Goal: Communication & Community: Share content

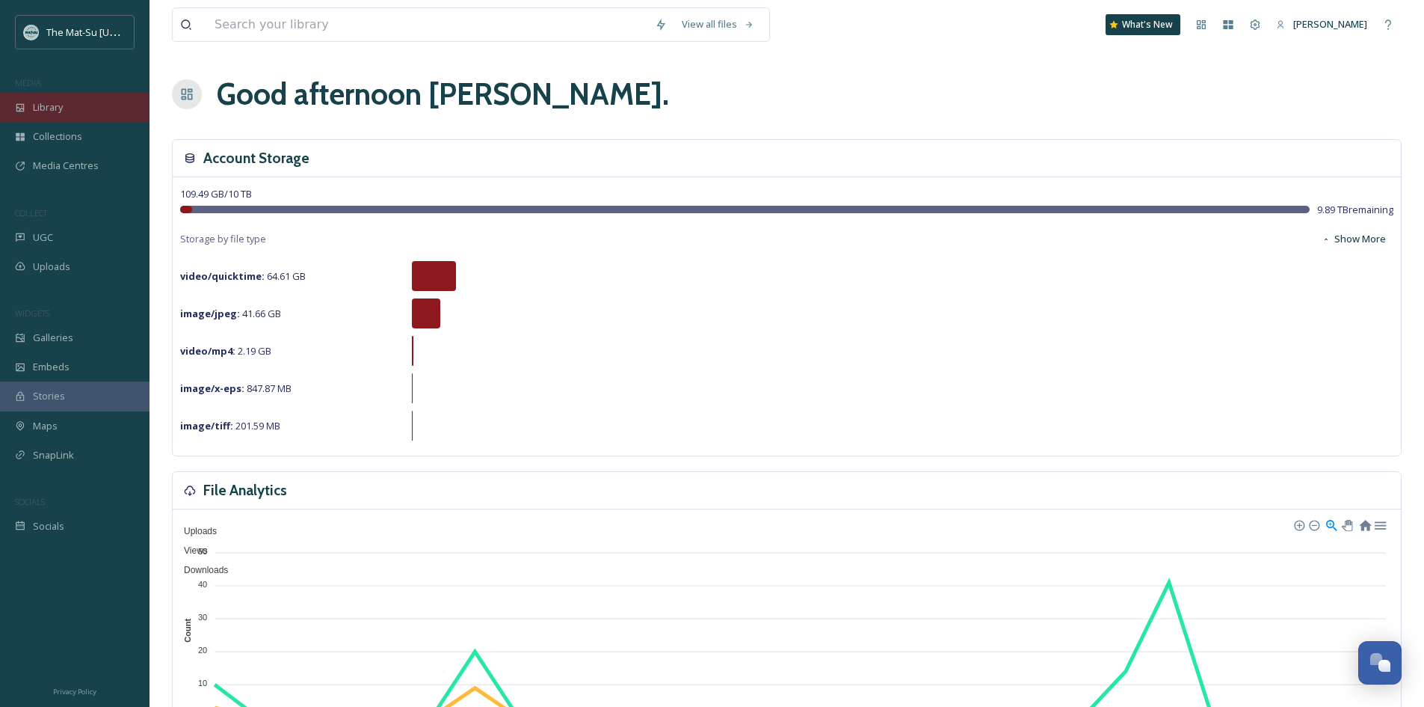
click at [58, 114] on span "Library" at bounding box center [48, 107] width 30 height 14
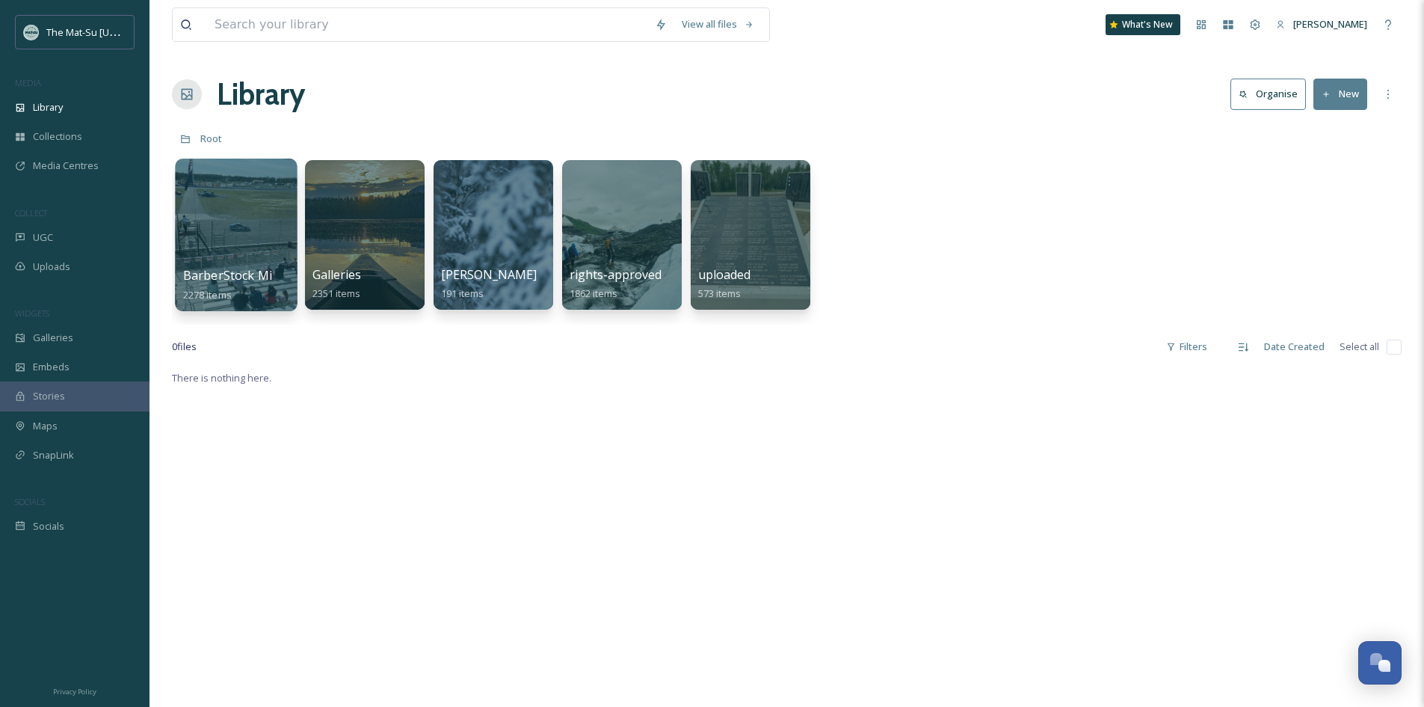
click at [253, 221] on div at bounding box center [236, 235] width 122 height 153
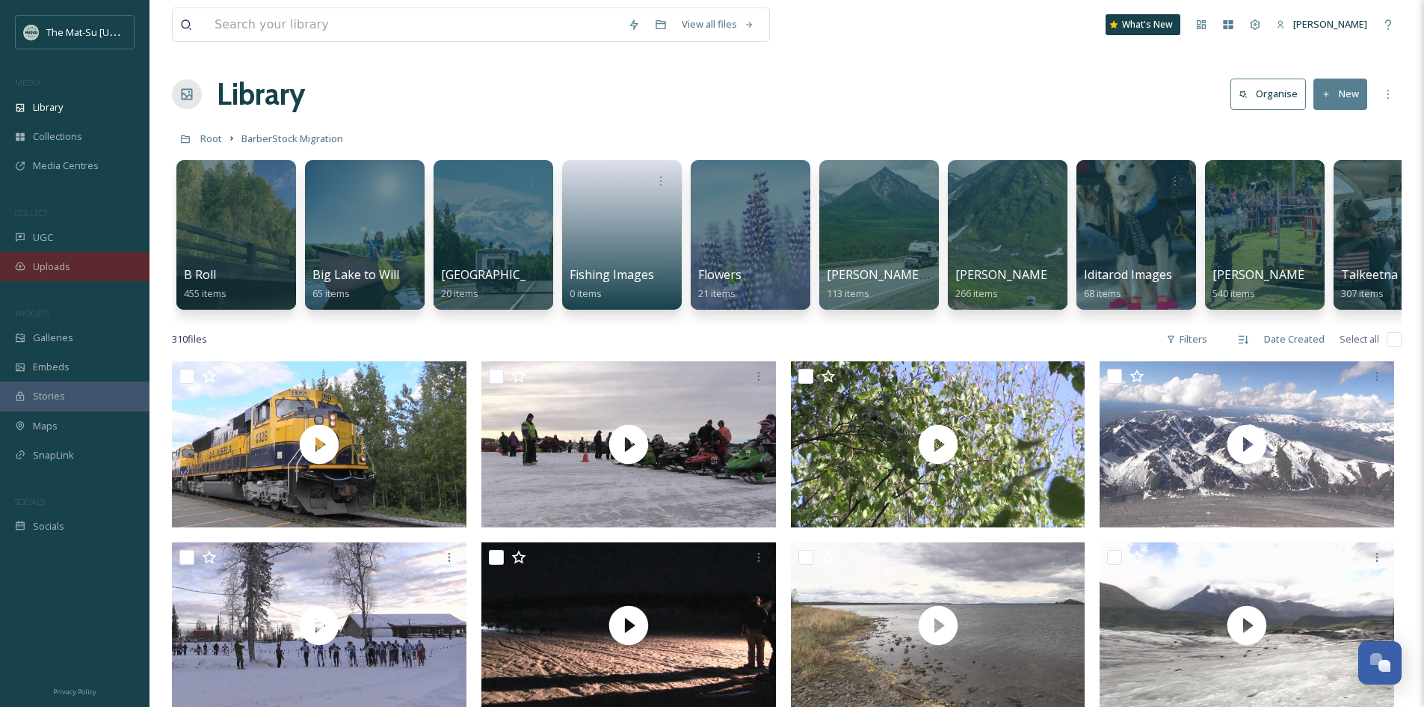
click at [57, 265] on span "Uploads" at bounding box center [51, 266] width 37 height 14
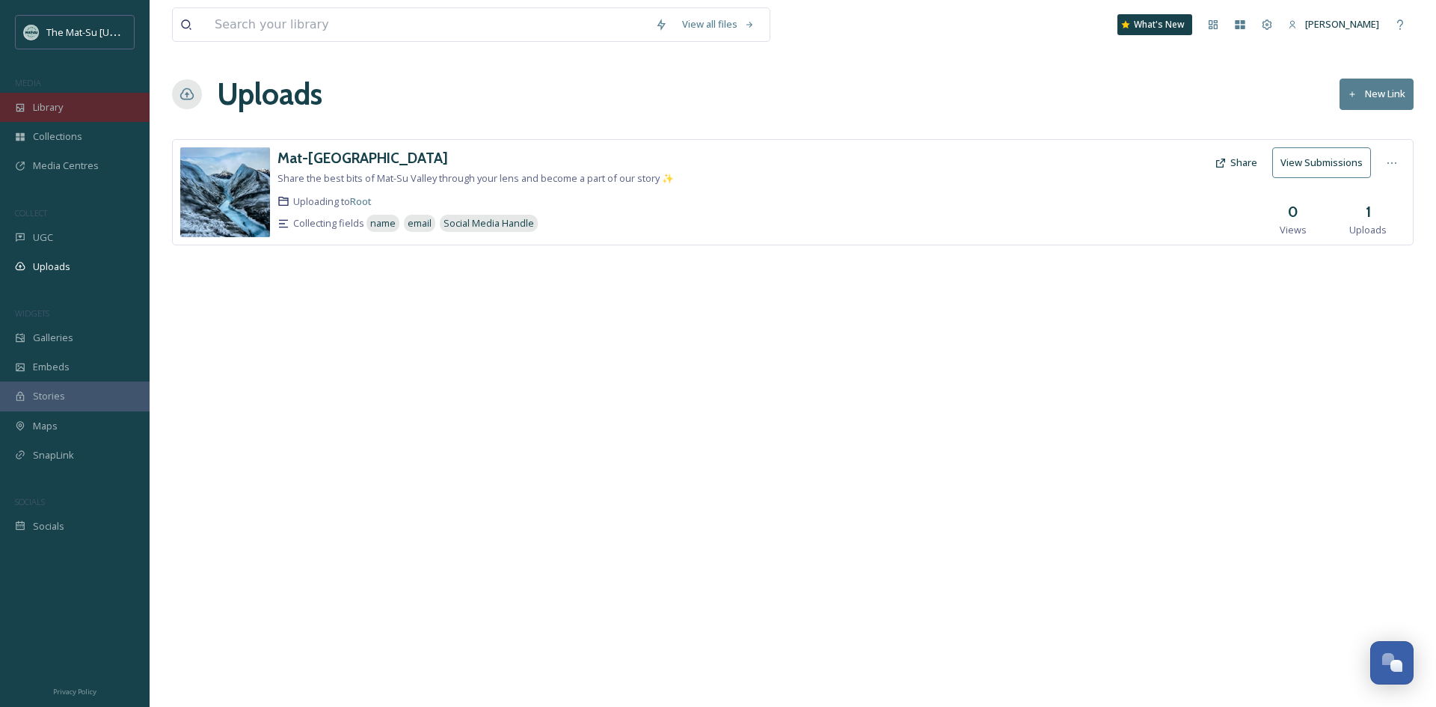
click at [46, 110] on span "Library" at bounding box center [48, 107] width 30 height 14
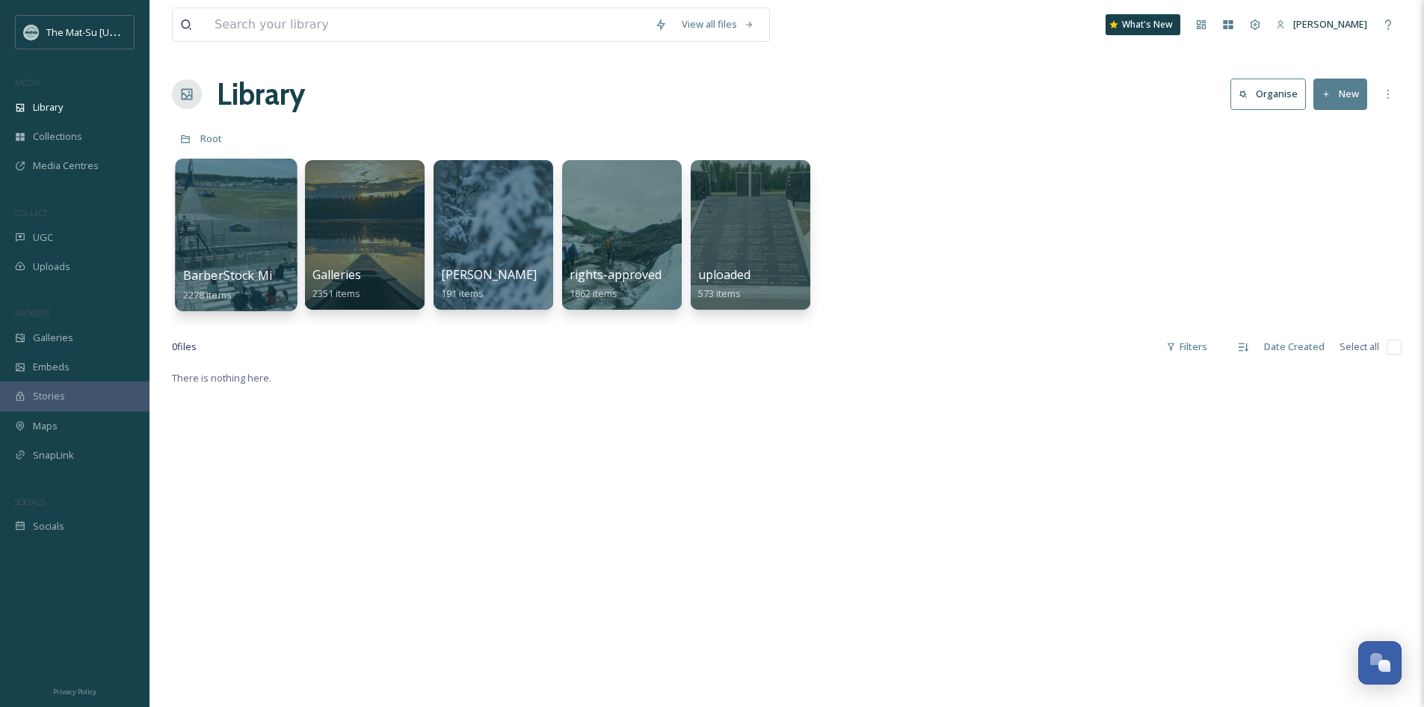
click at [221, 204] on div at bounding box center [236, 235] width 122 height 153
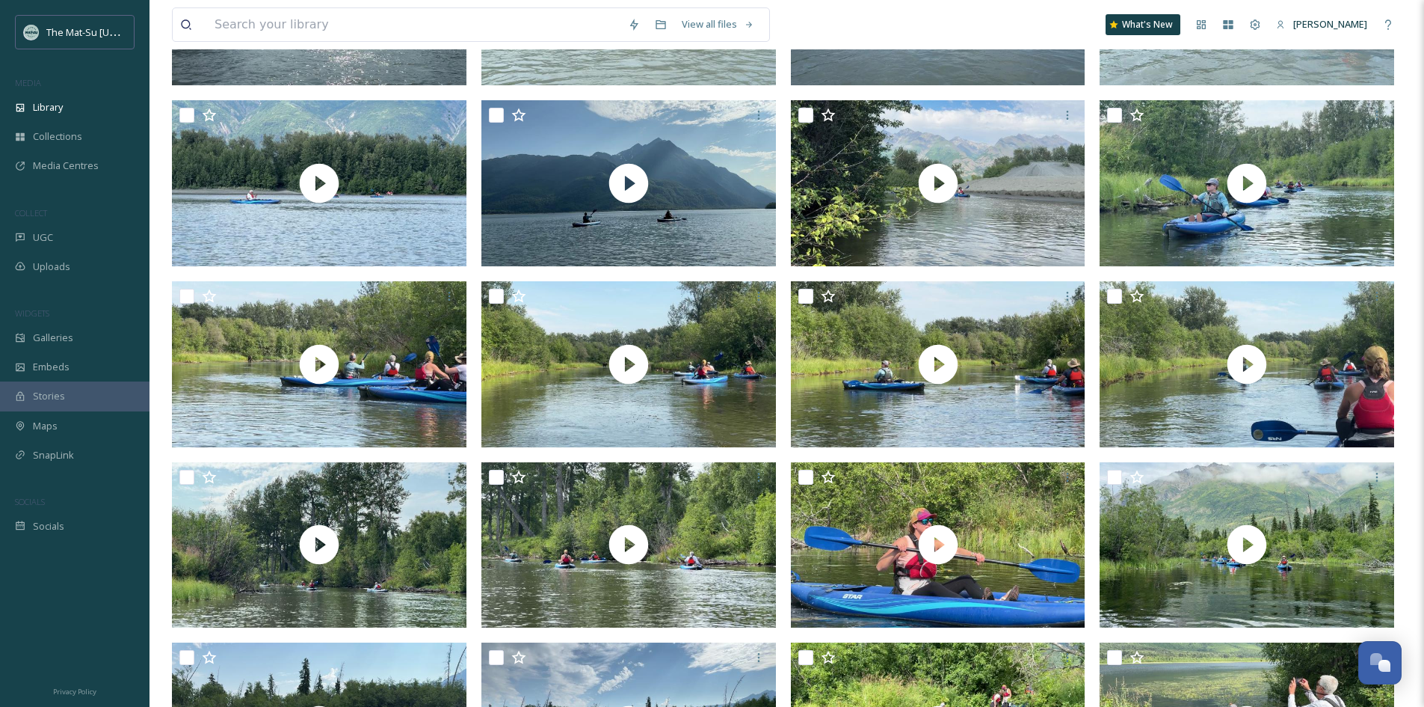
scroll to position [1196, 0]
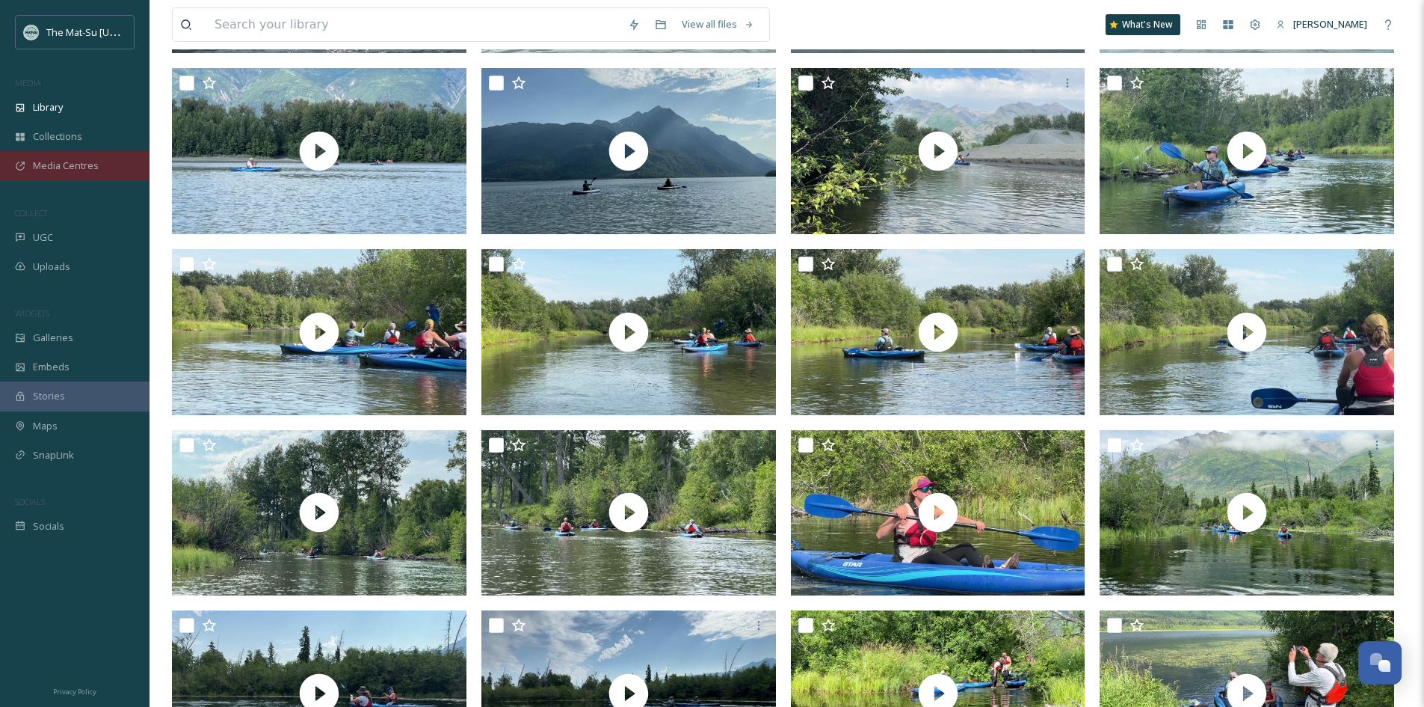
click at [101, 162] on div "Media Centres" at bounding box center [75, 165] width 150 height 29
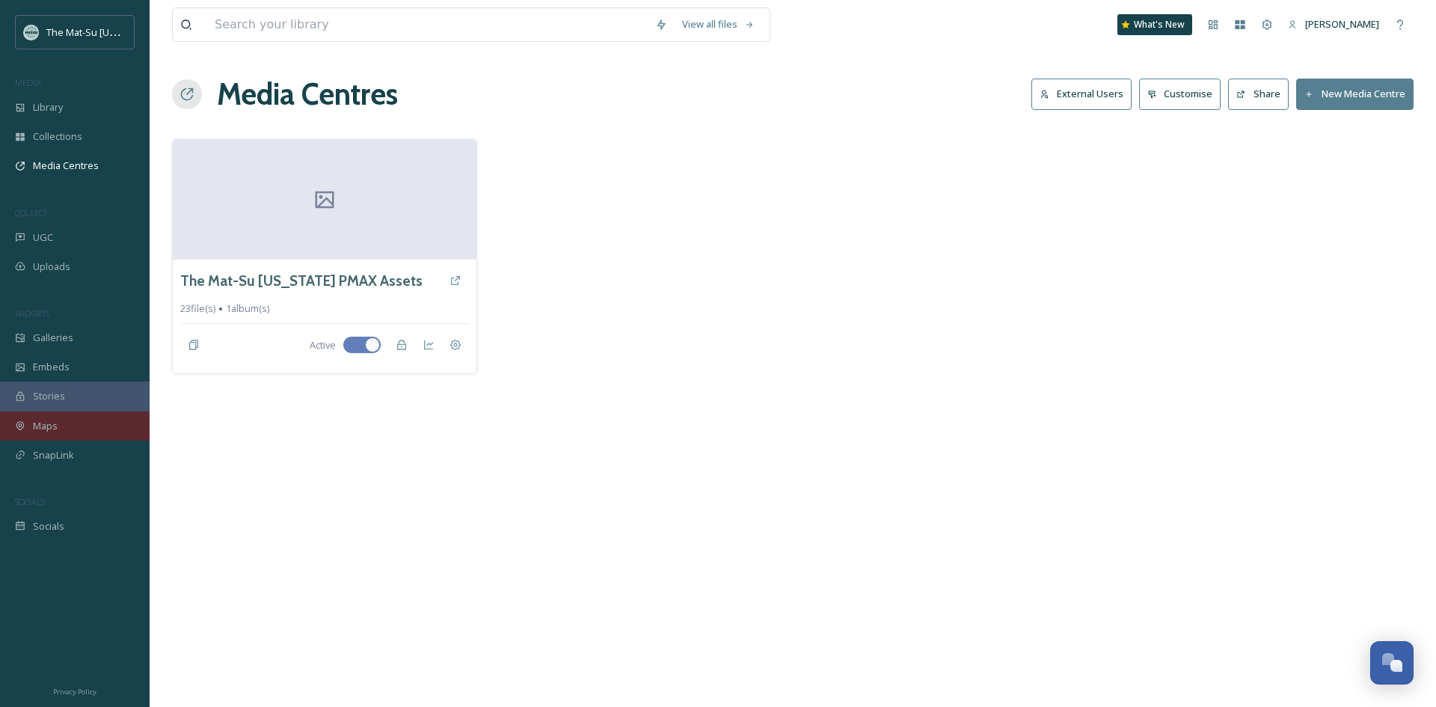
click at [40, 426] on span "Maps" at bounding box center [45, 426] width 25 height 14
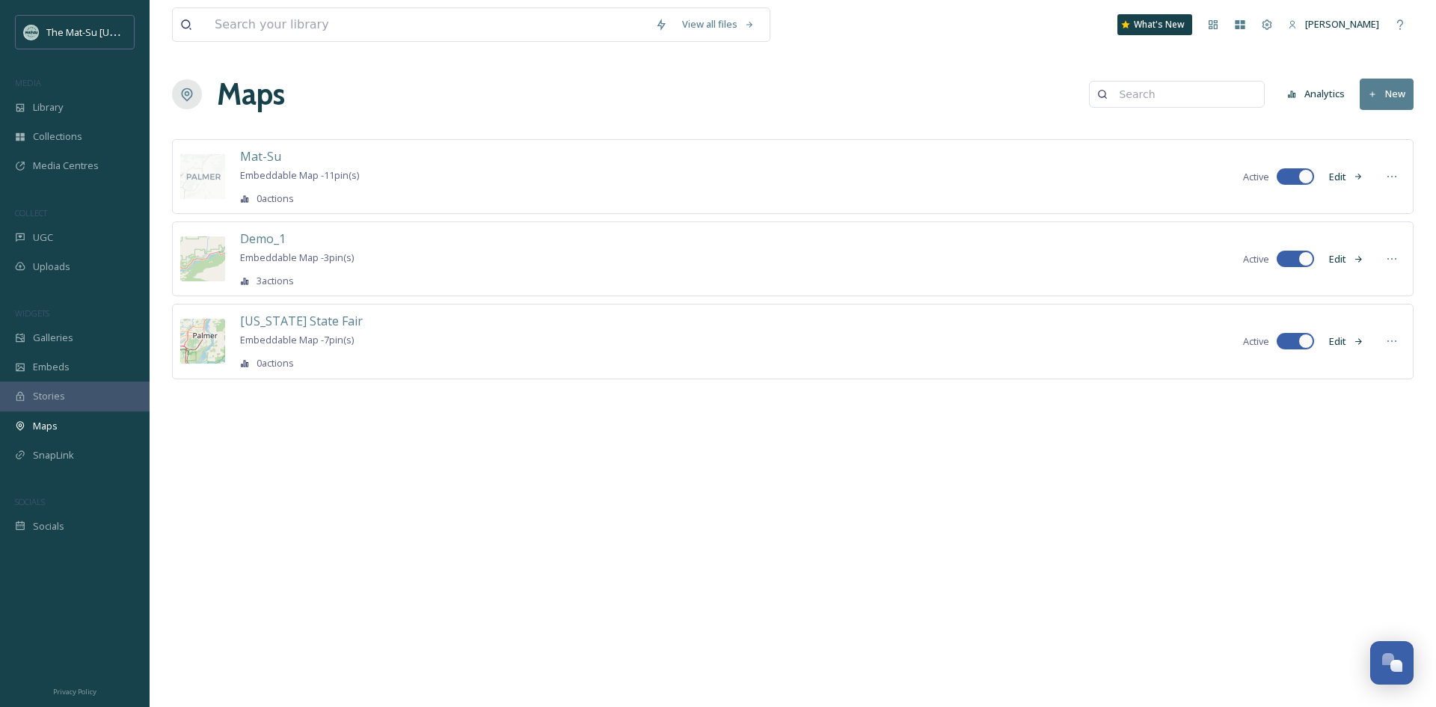
click at [207, 346] on div at bounding box center [202, 341] width 45 height 45
click at [277, 324] on span "[US_STATE] State Fair" at bounding box center [301, 321] width 123 height 16
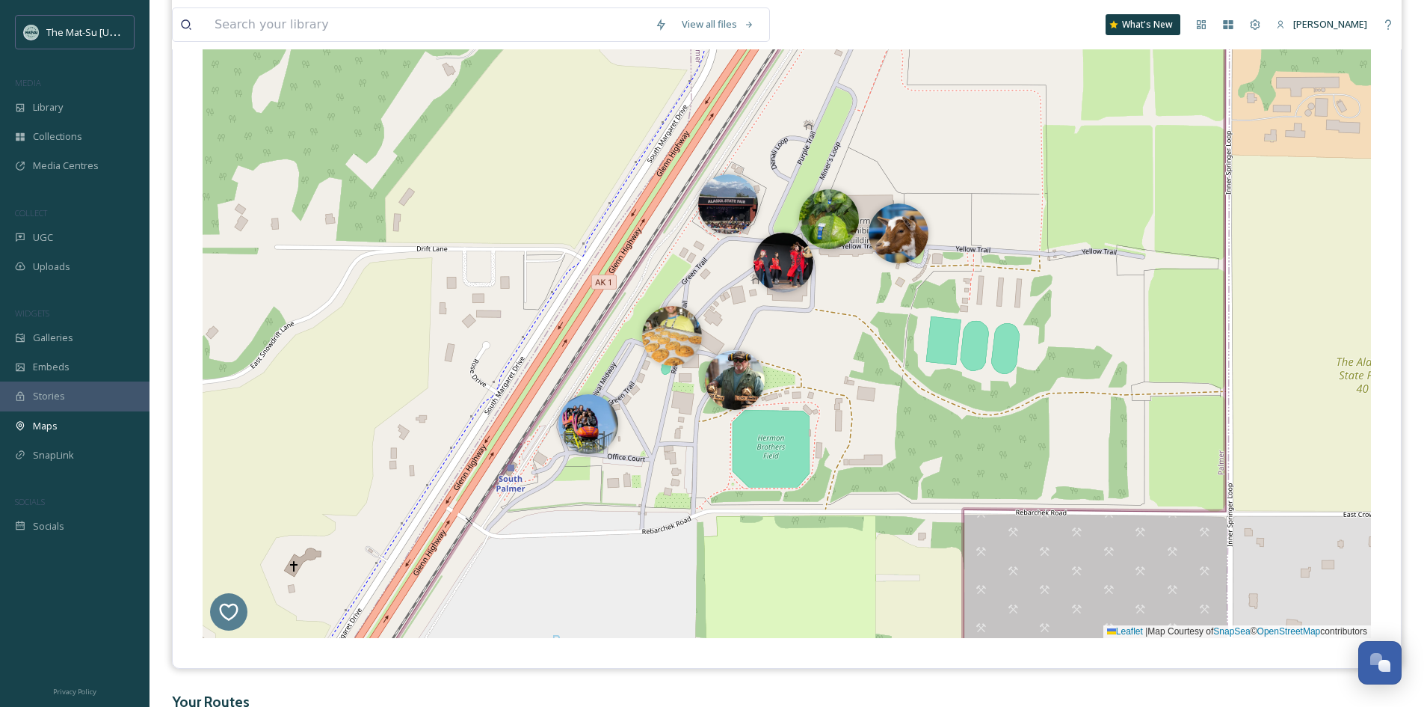
scroll to position [299, 0]
click at [596, 427] on img at bounding box center [589, 419] width 60 height 60
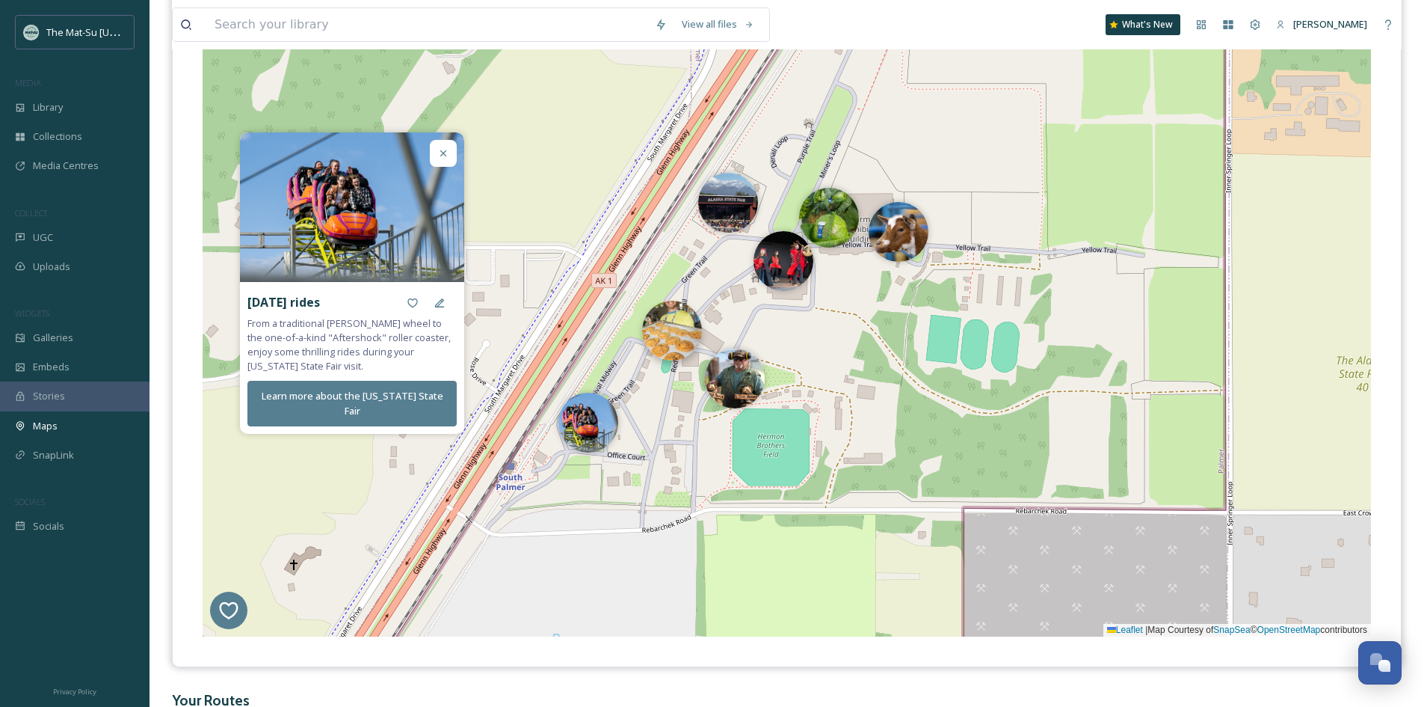
click at [667, 357] on img at bounding box center [672, 331] width 60 height 60
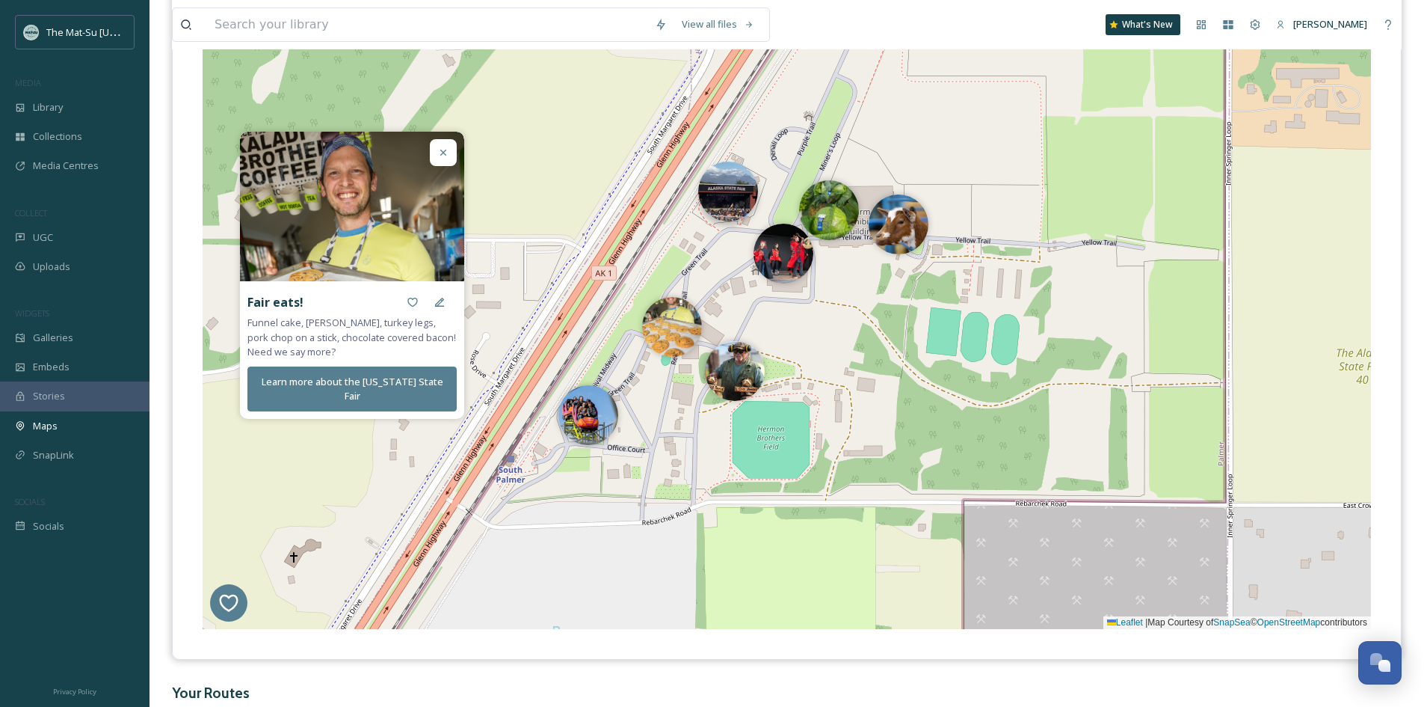
click at [740, 200] on img at bounding box center [728, 192] width 60 height 60
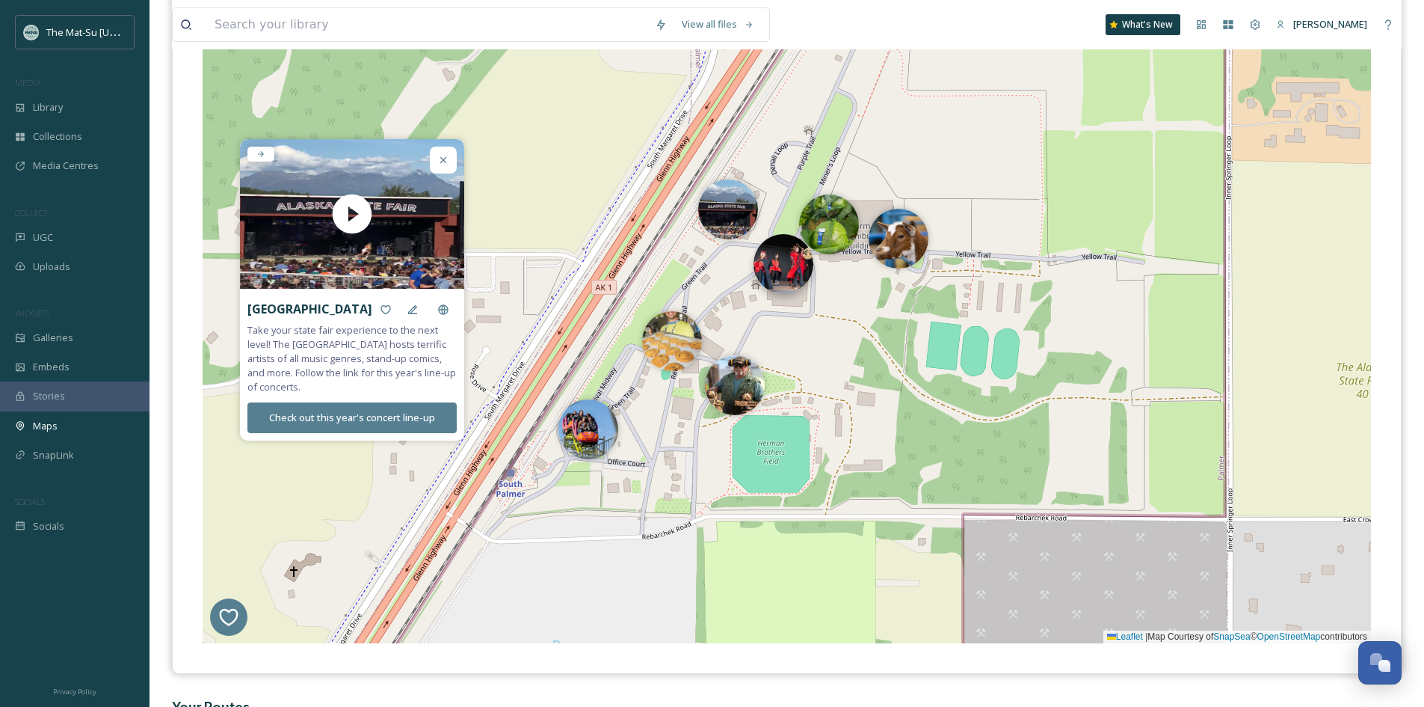
click at [787, 276] on img at bounding box center [784, 264] width 60 height 60
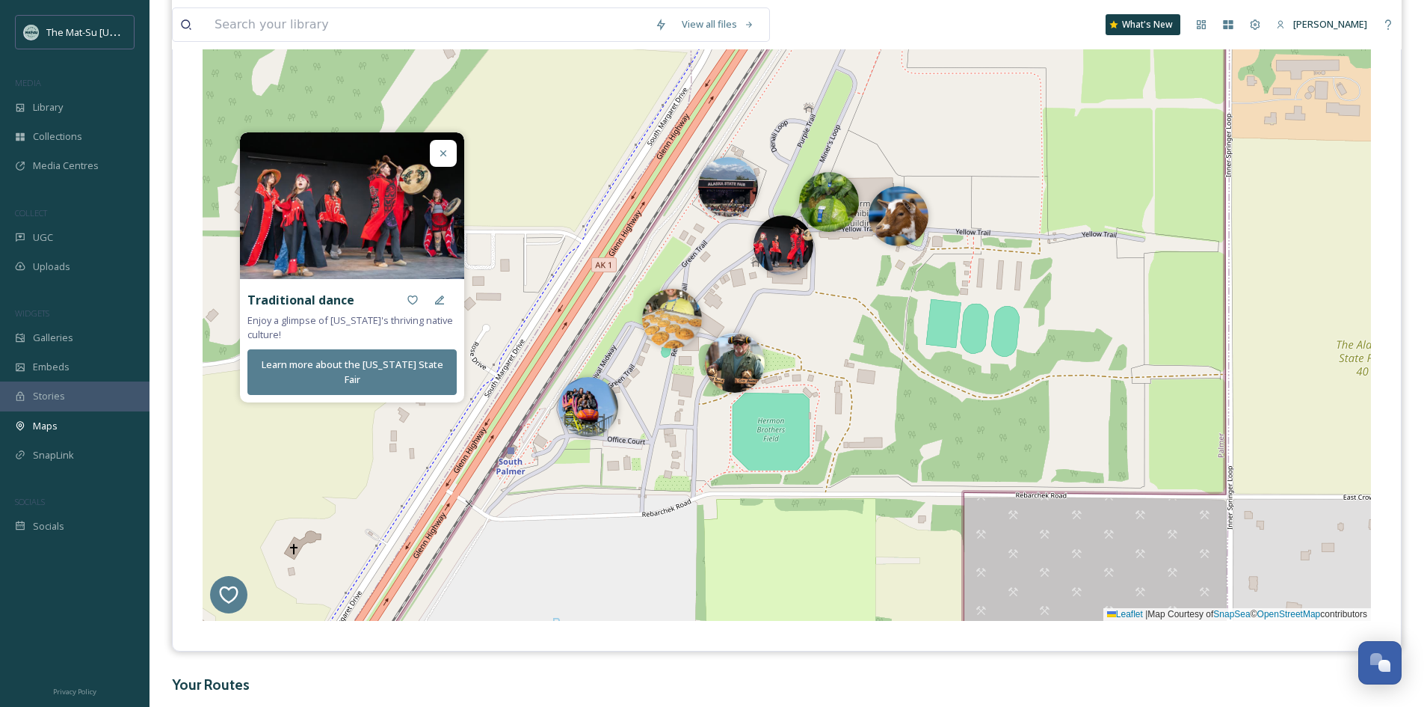
click at [445, 156] on icon at bounding box center [443, 153] width 6 height 6
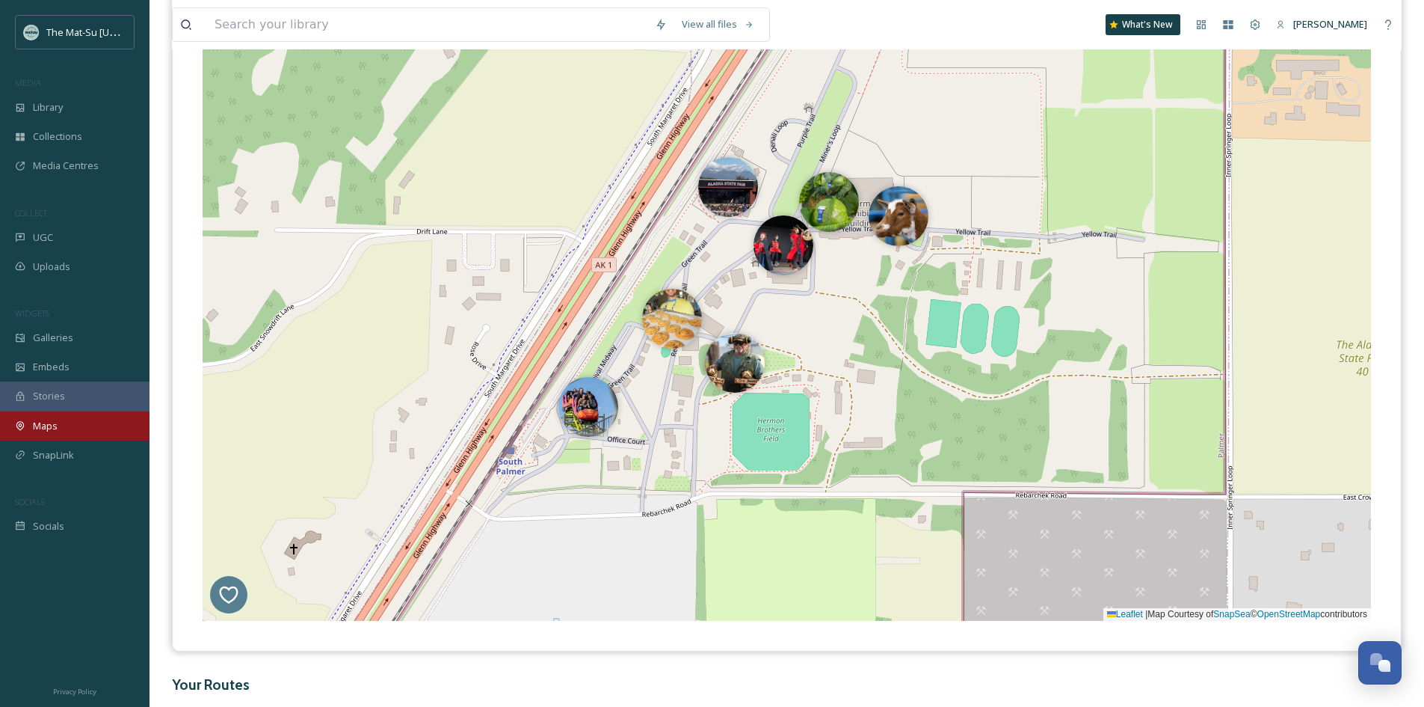
click at [63, 423] on div "Maps" at bounding box center [75, 425] width 150 height 29
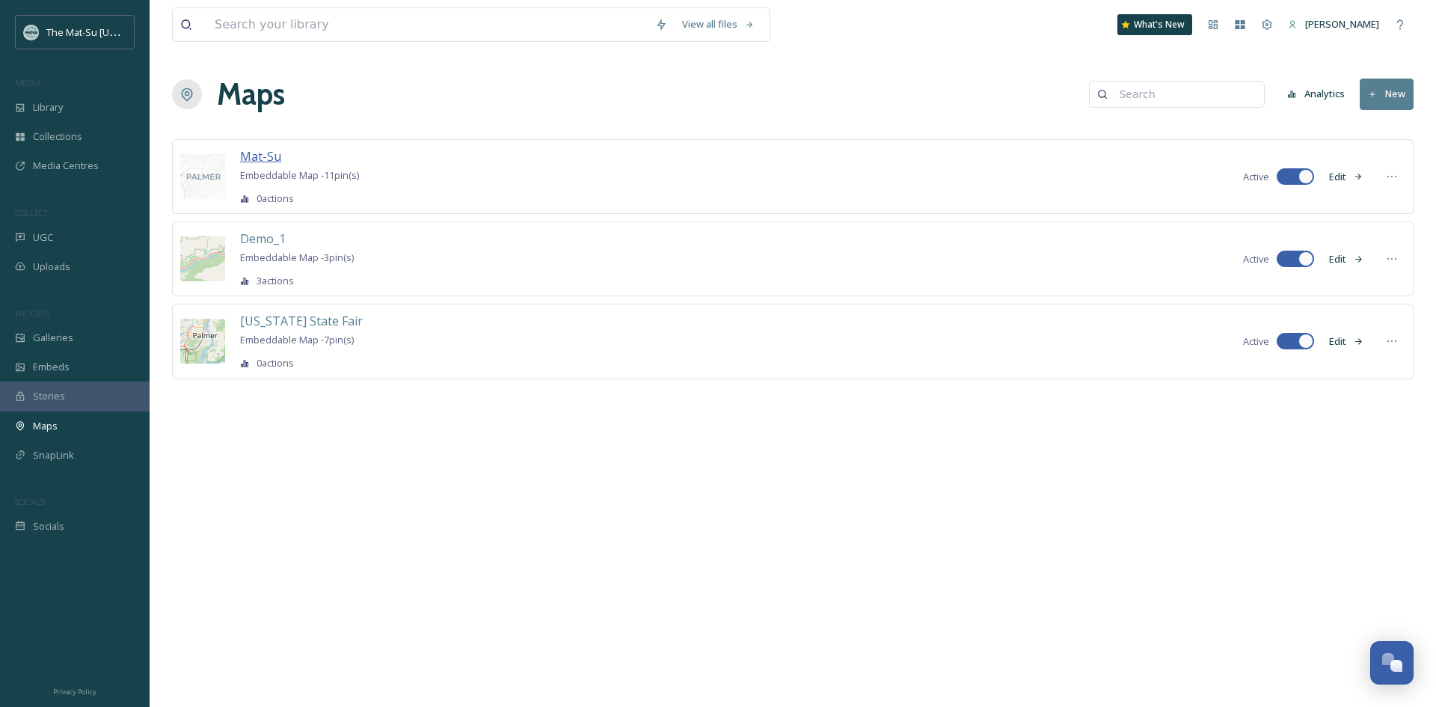
click at [262, 156] on span "Mat-Su" at bounding box center [260, 156] width 41 height 16
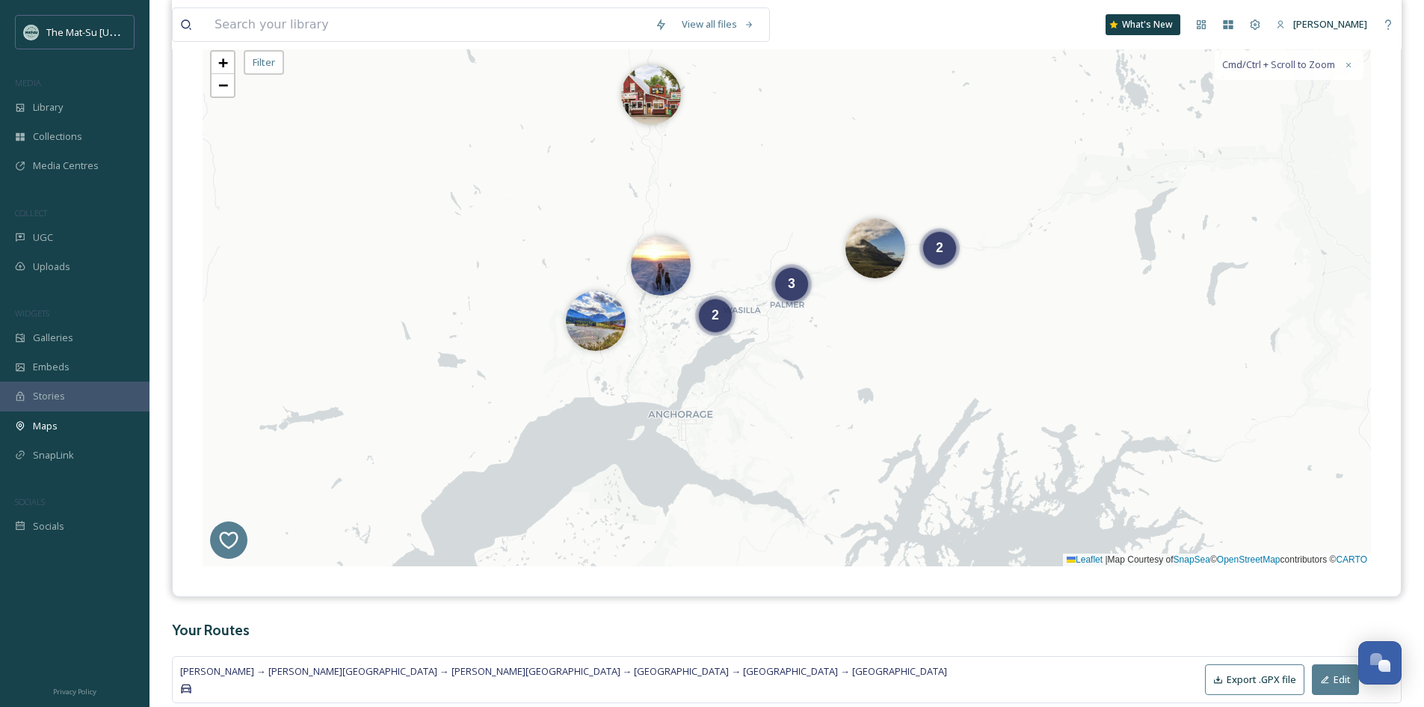
scroll to position [224, 0]
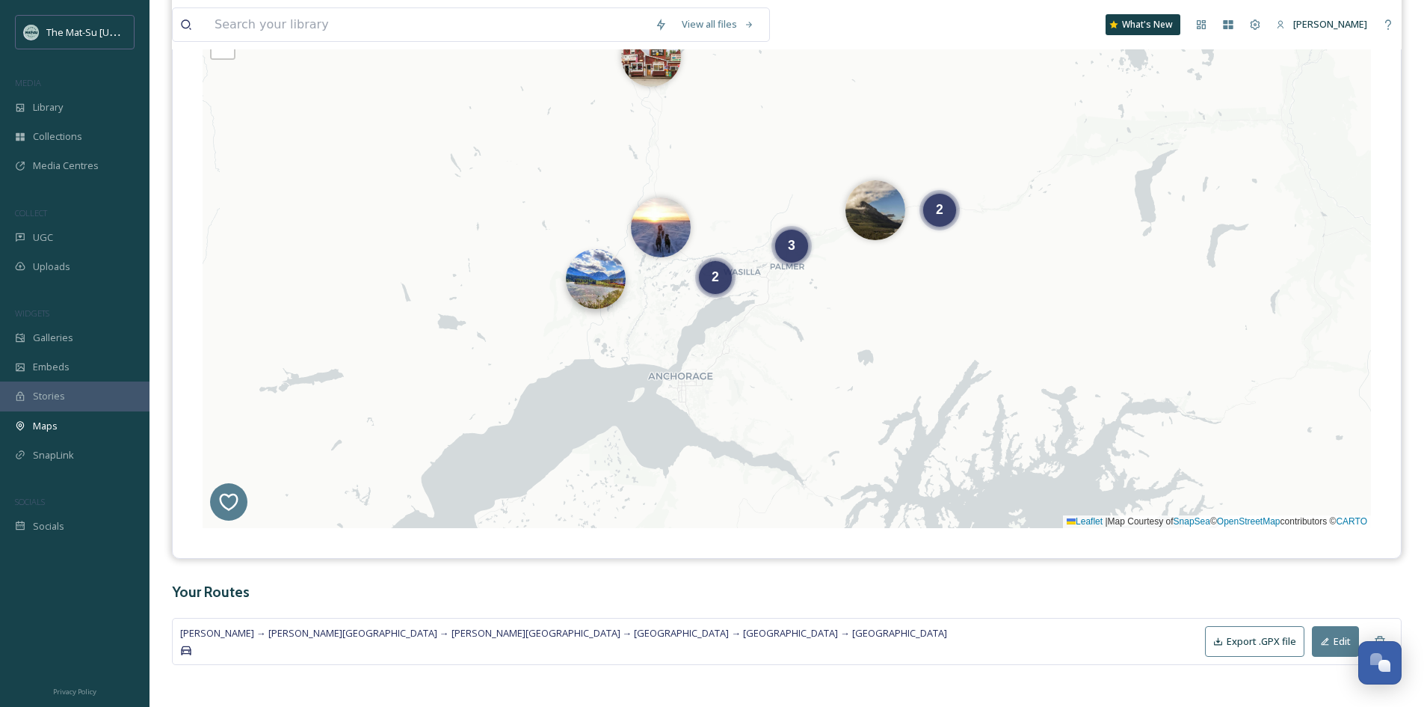
click at [609, 289] on img at bounding box center [596, 279] width 60 height 60
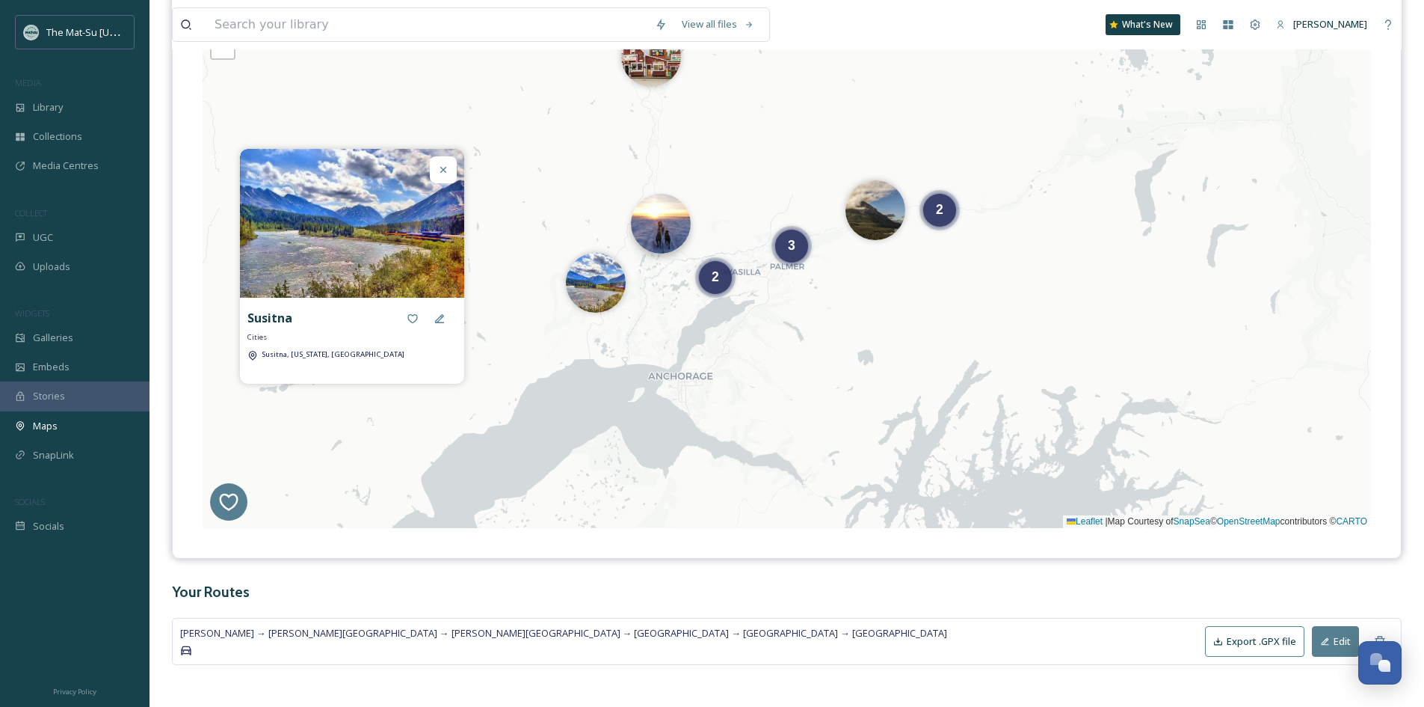
click at [665, 240] on img at bounding box center [661, 224] width 60 height 60
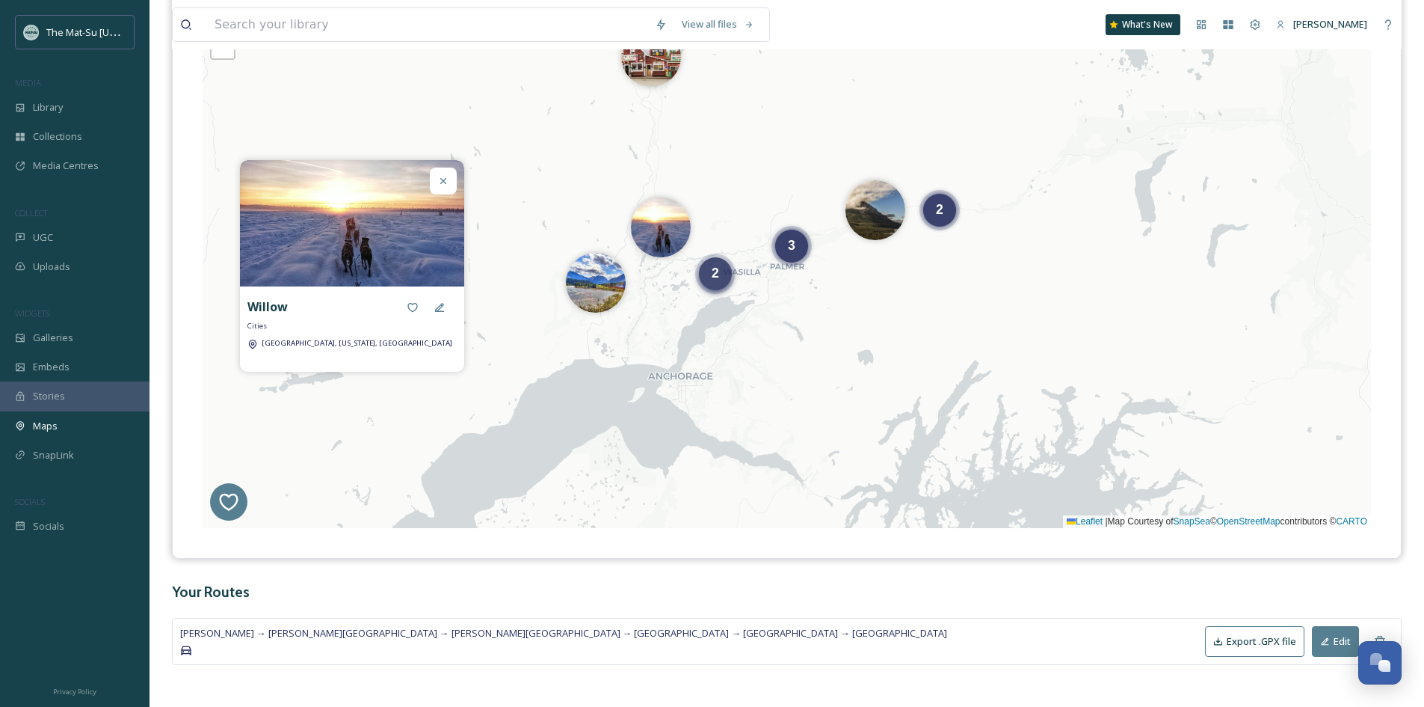
click at [712, 278] on span "2" at bounding box center [715, 272] width 7 height 15
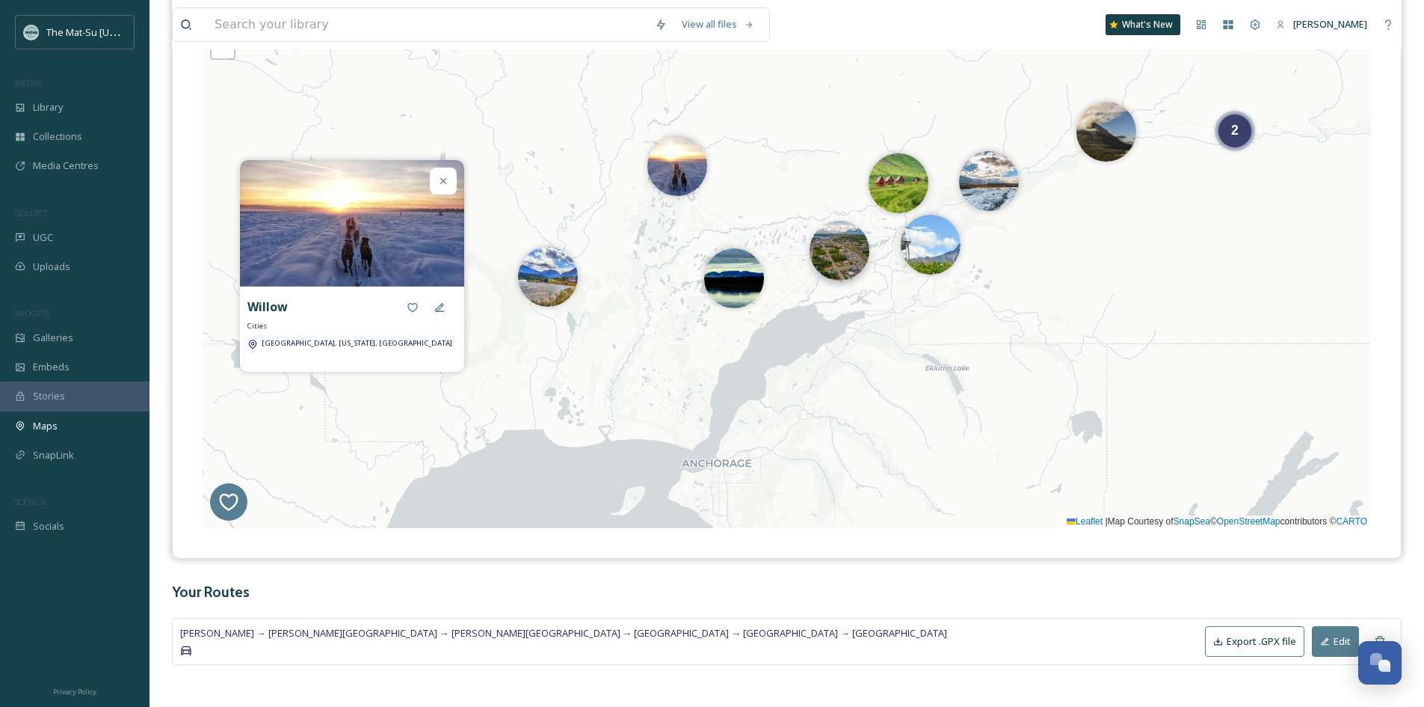
click at [827, 265] on img at bounding box center [840, 251] width 60 height 60
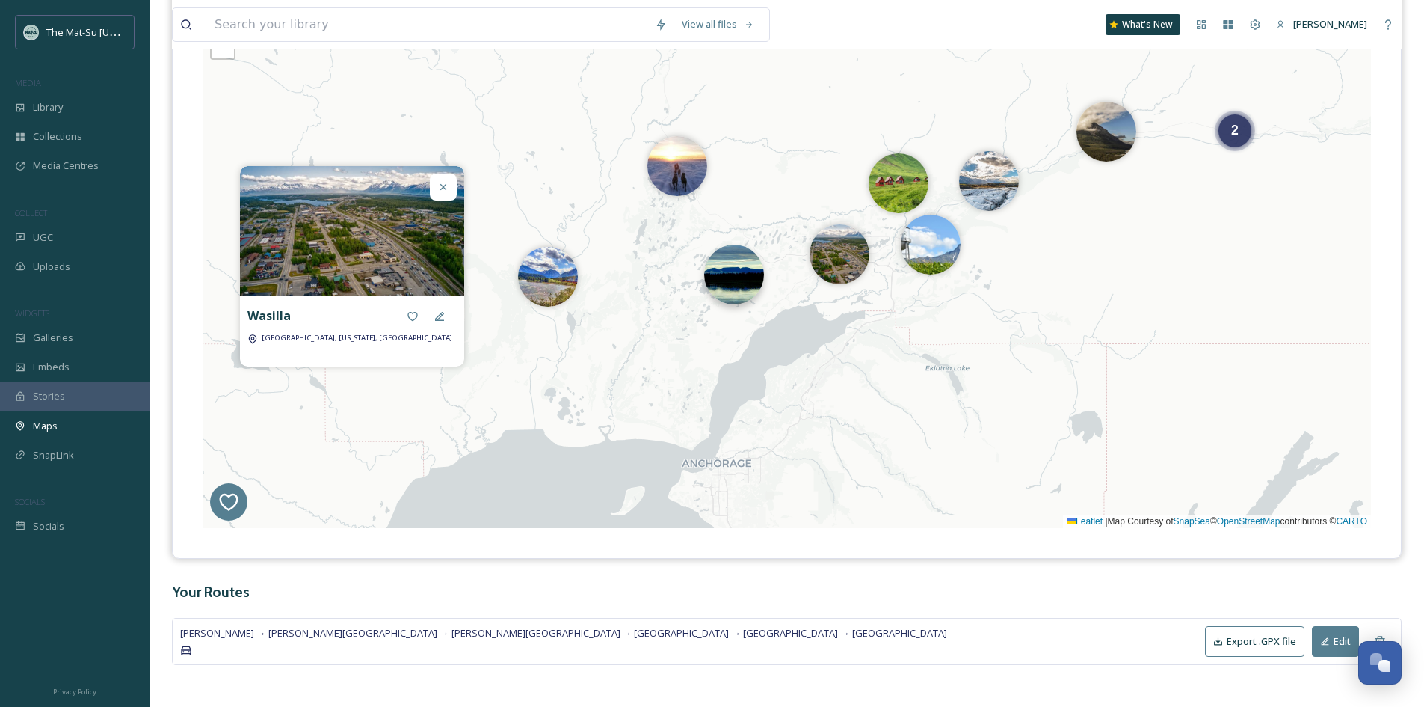
click at [748, 292] on img at bounding box center [734, 274] width 60 height 60
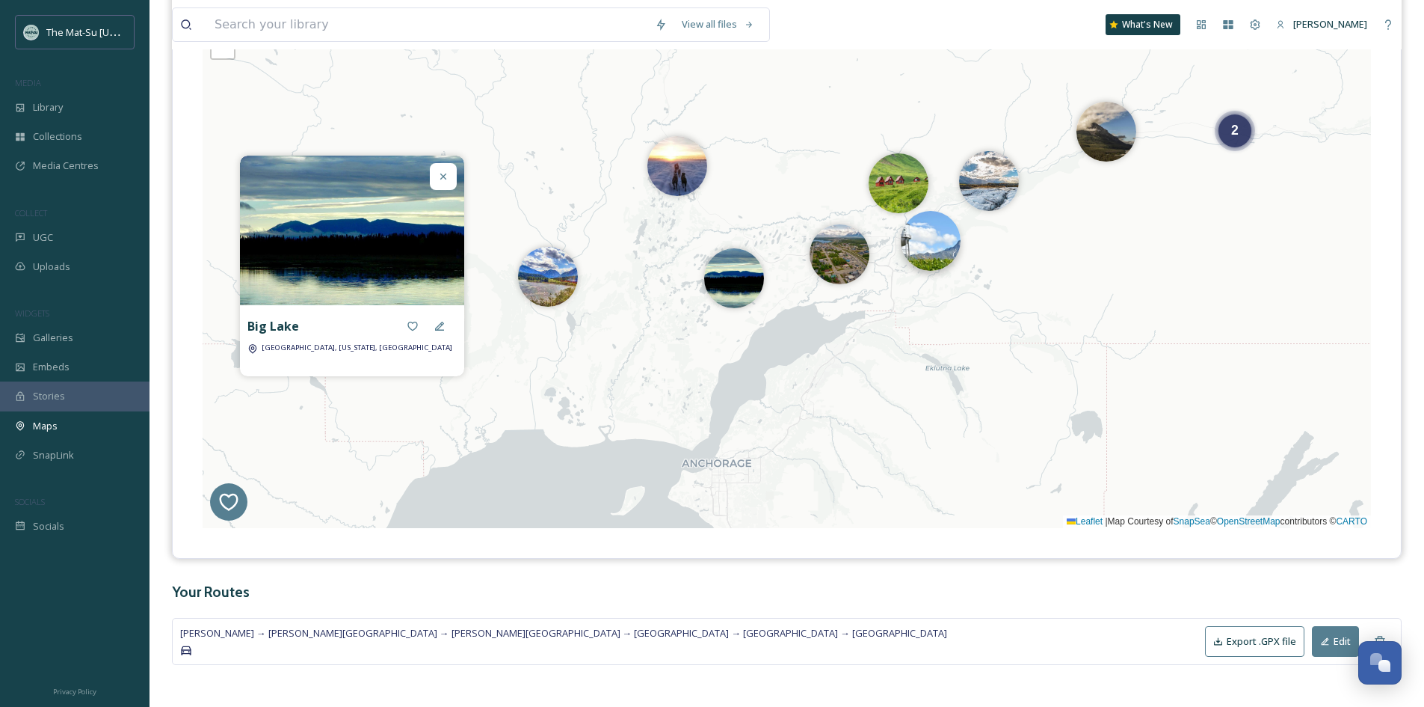
click at [926, 259] on img at bounding box center [931, 241] width 60 height 60
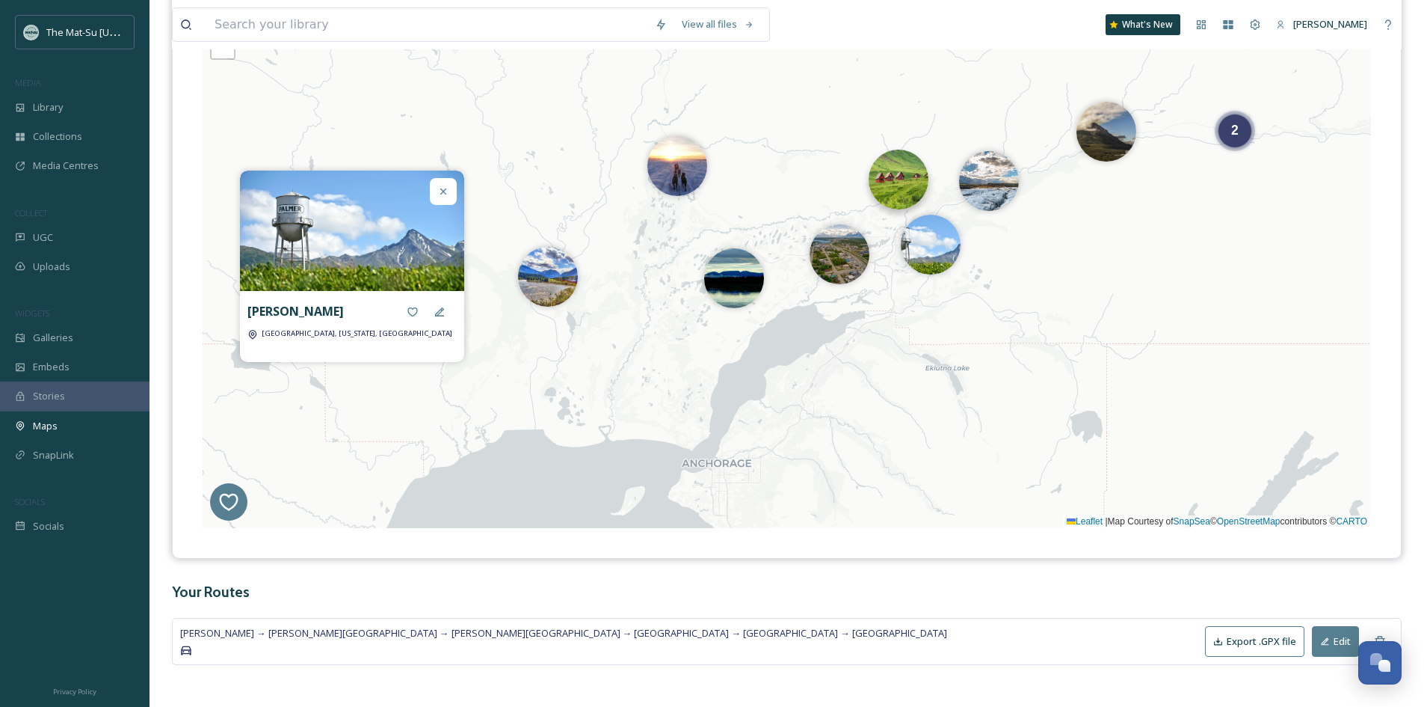
click at [893, 173] on img at bounding box center [899, 180] width 60 height 60
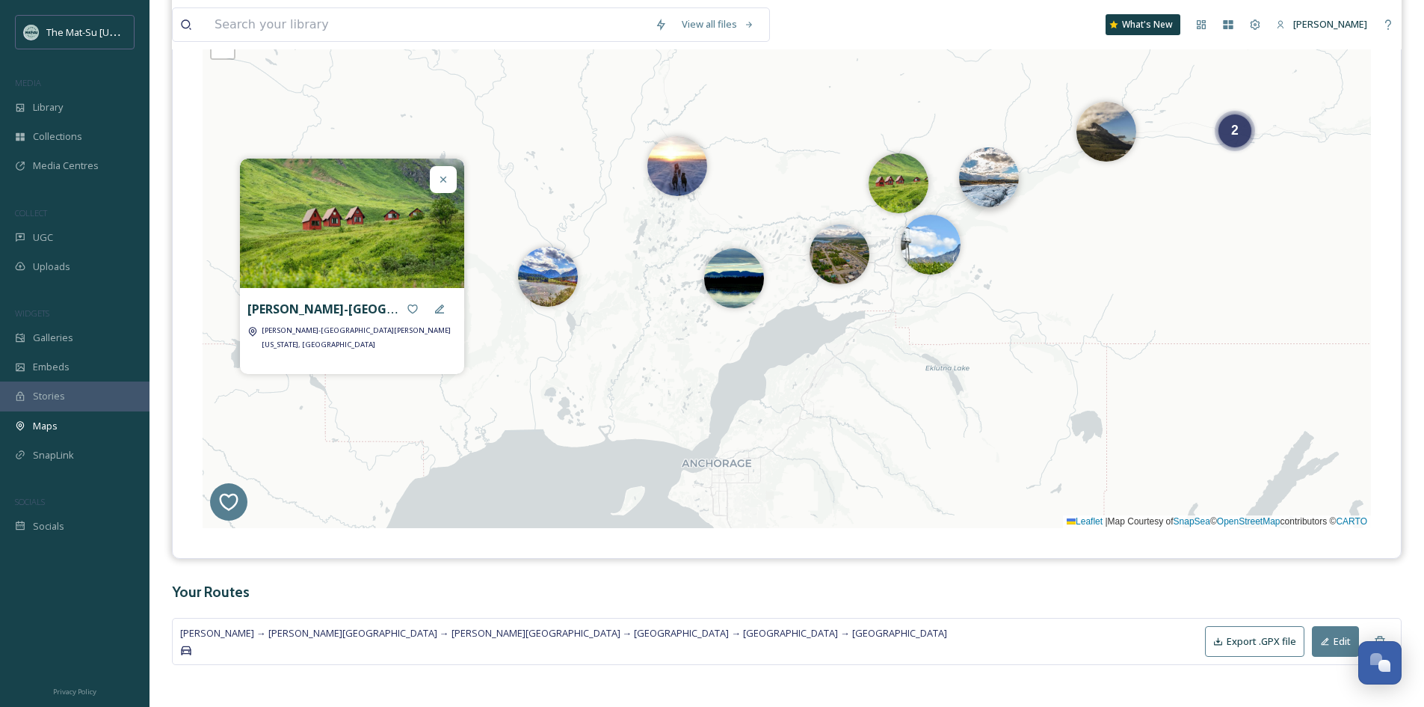
click at [984, 191] on img at bounding box center [989, 177] width 60 height 60
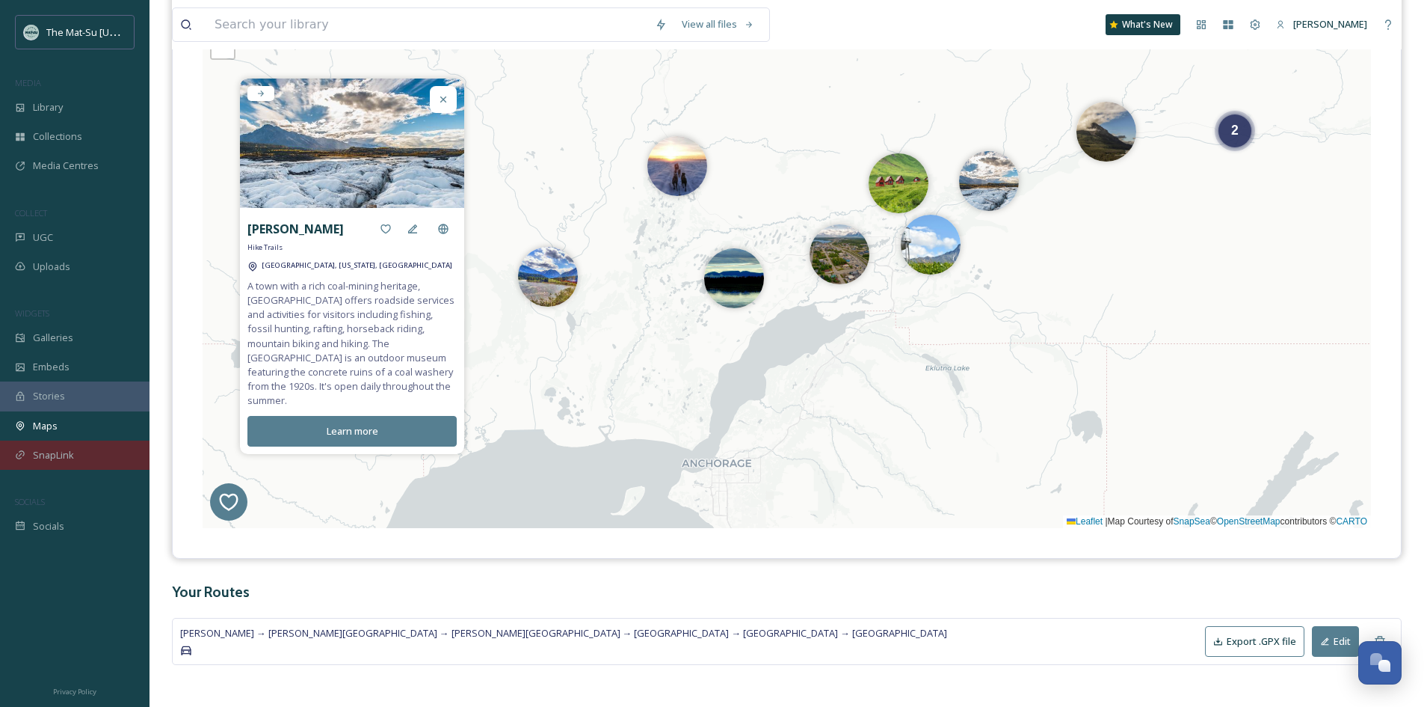
click at [69, 455] on span "SnapLink" at bounding box center [53, 455] width 41 height 14
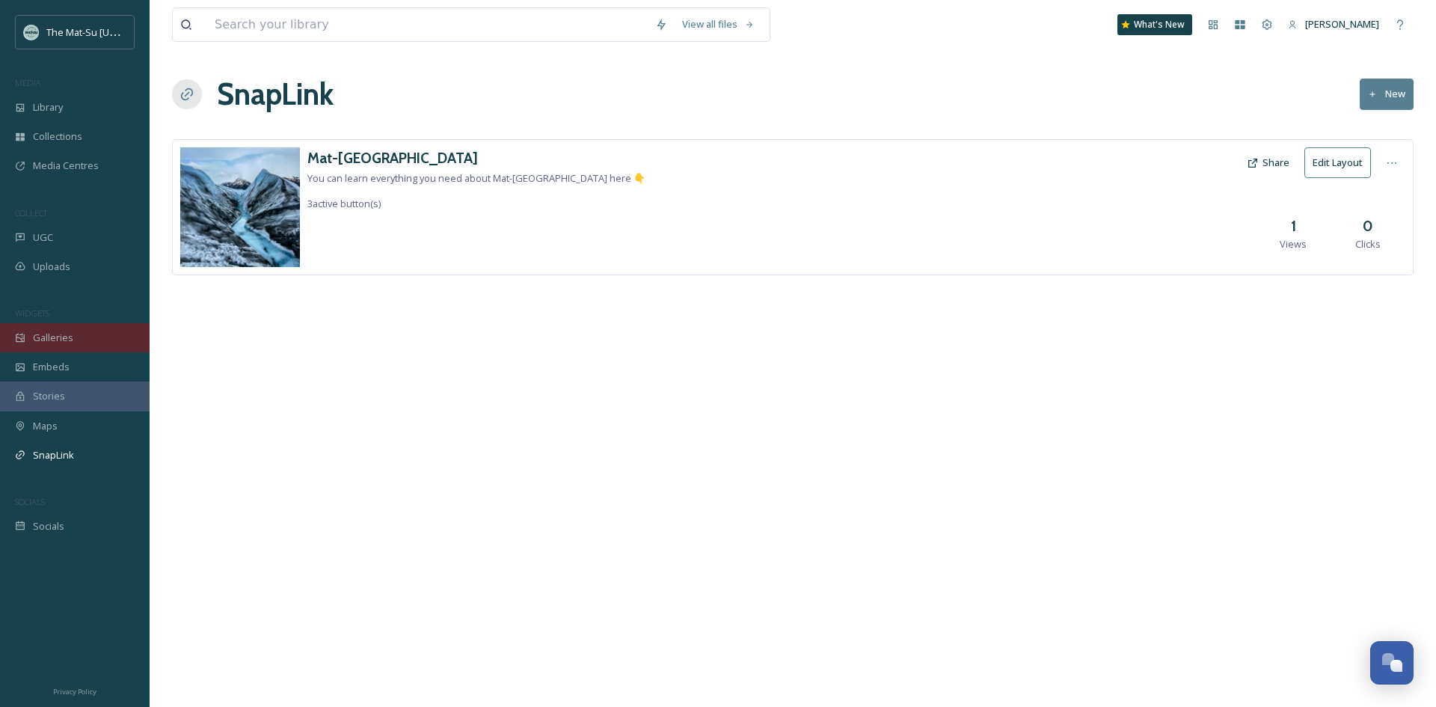
click at [67, 338] on span "Galleries" at bounding box center [53, 337] width 40 height 14
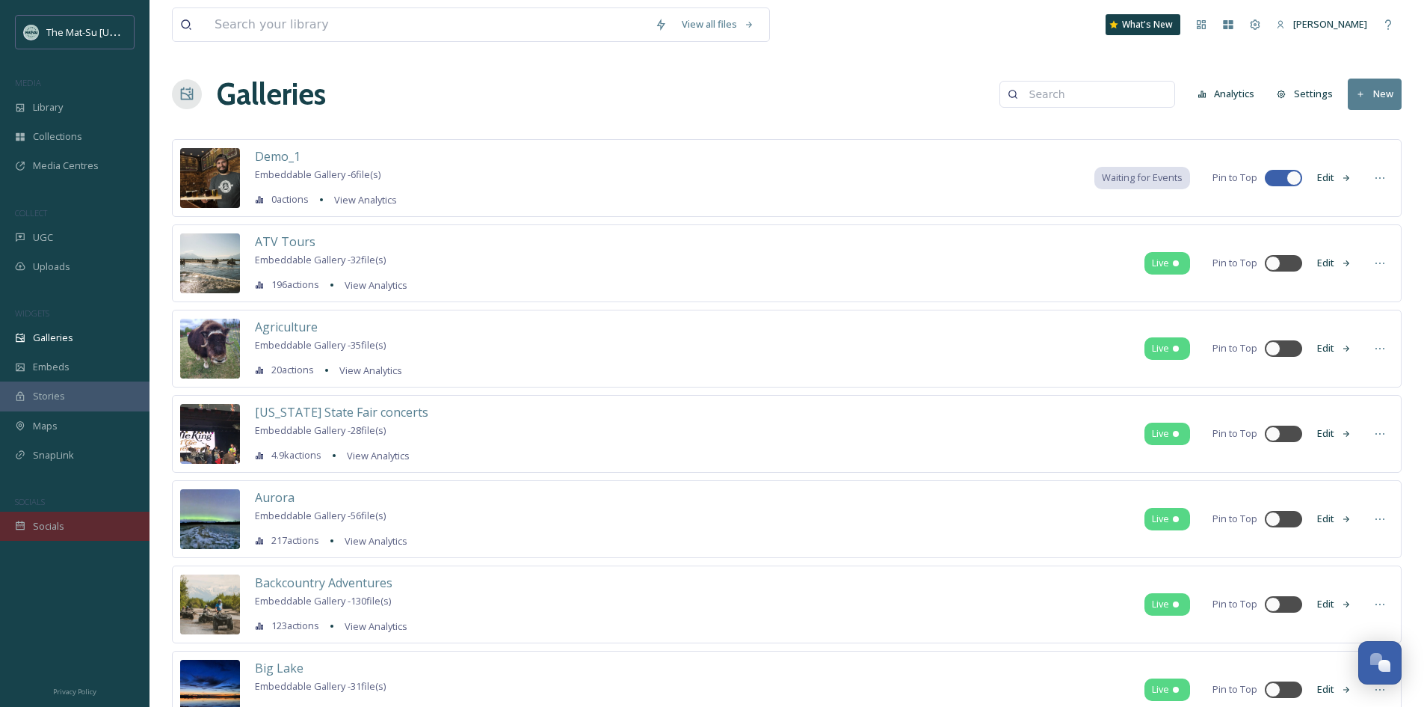
click at [60, 529] on span "Socials" at bounding box center [48, 526] width 31 height 14
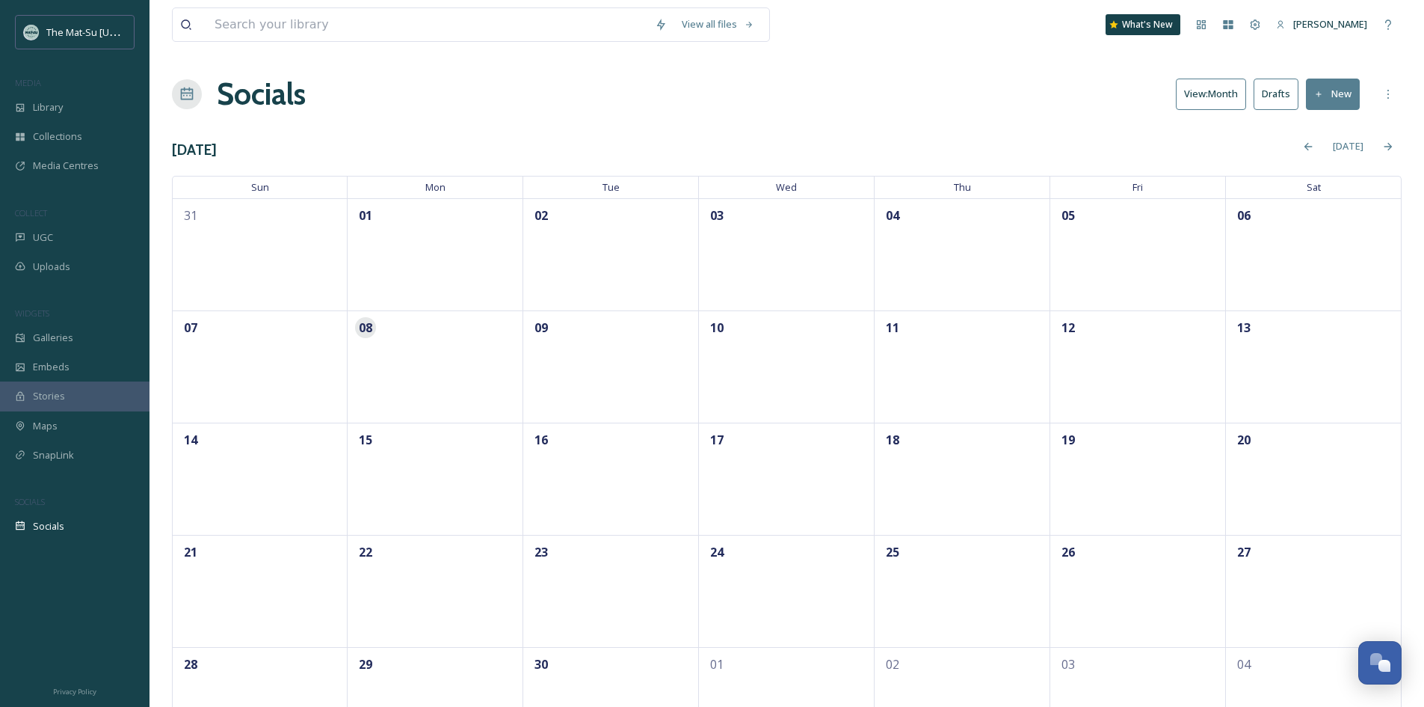
click at [1274, 98] on button "Drafts" at bounding box center [1276, 94] width 45 height 31
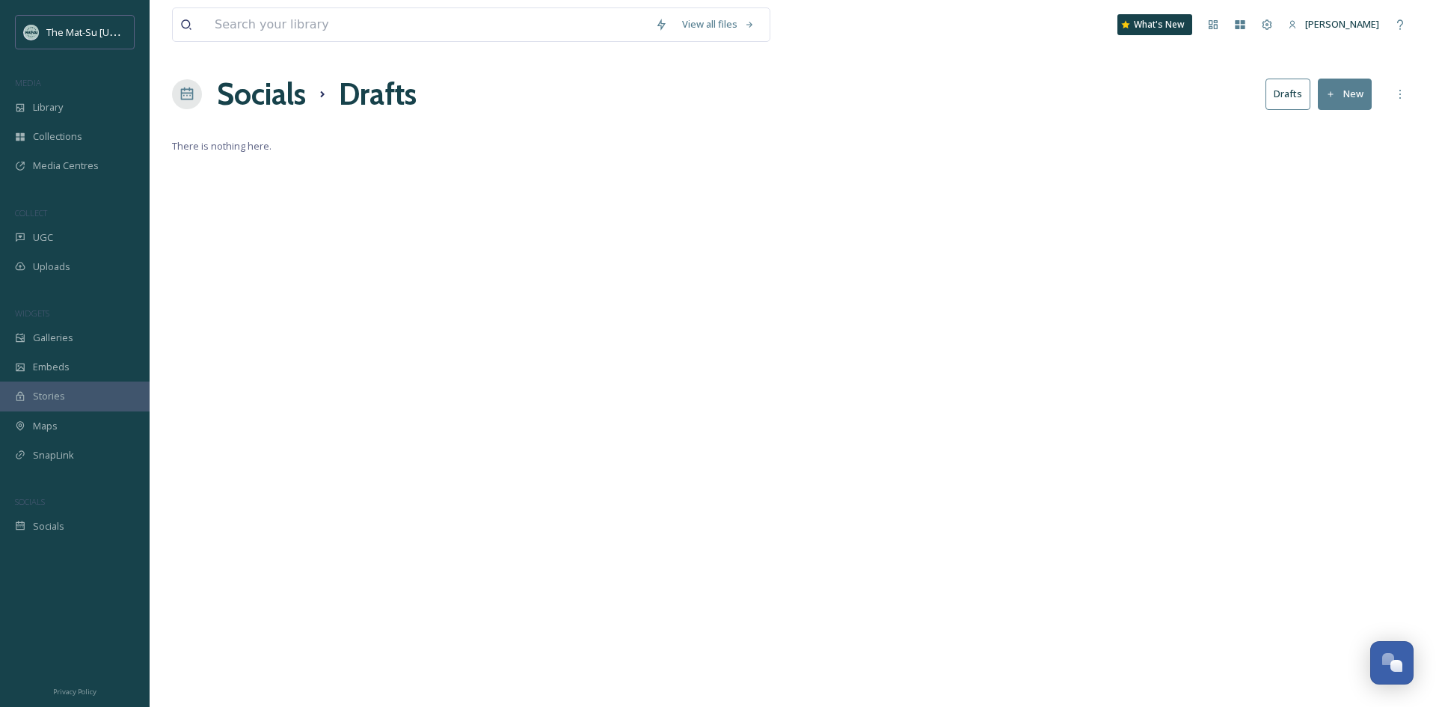
click at [279, 93] on h1 "Socials" at bounding box center [261, 94] width 89 height 45
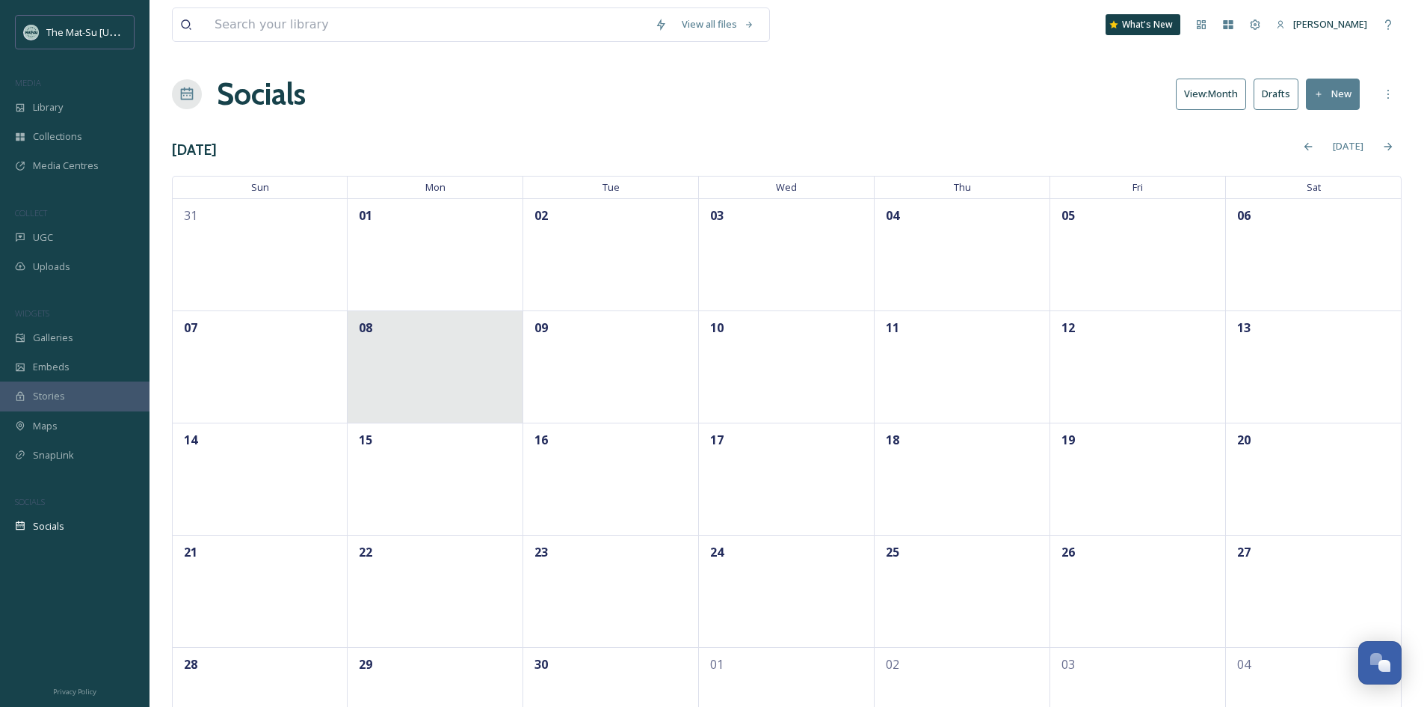
click at [416, 345] on div "08" at bounding box center [436, 366] width 176 height 112
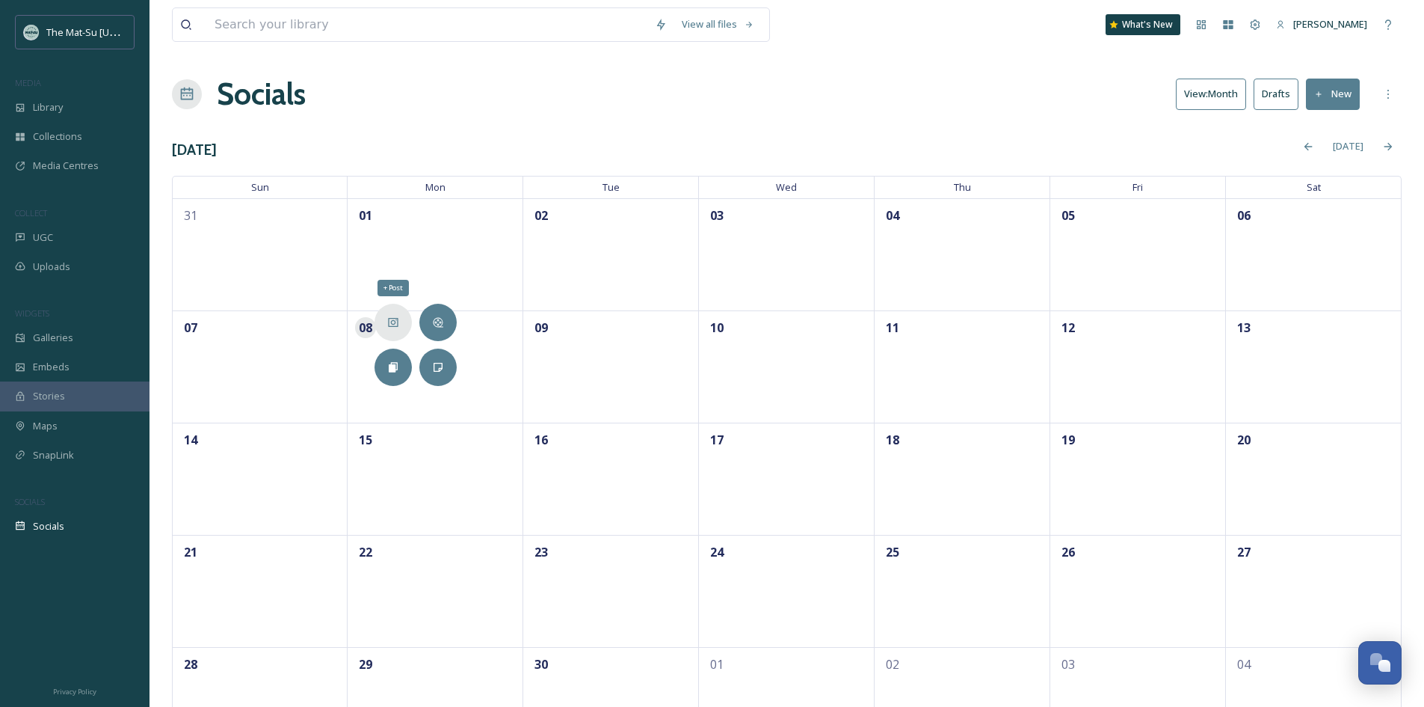
click at [397, 326] on icon at bounding box center [393, 322] width 10 height 9
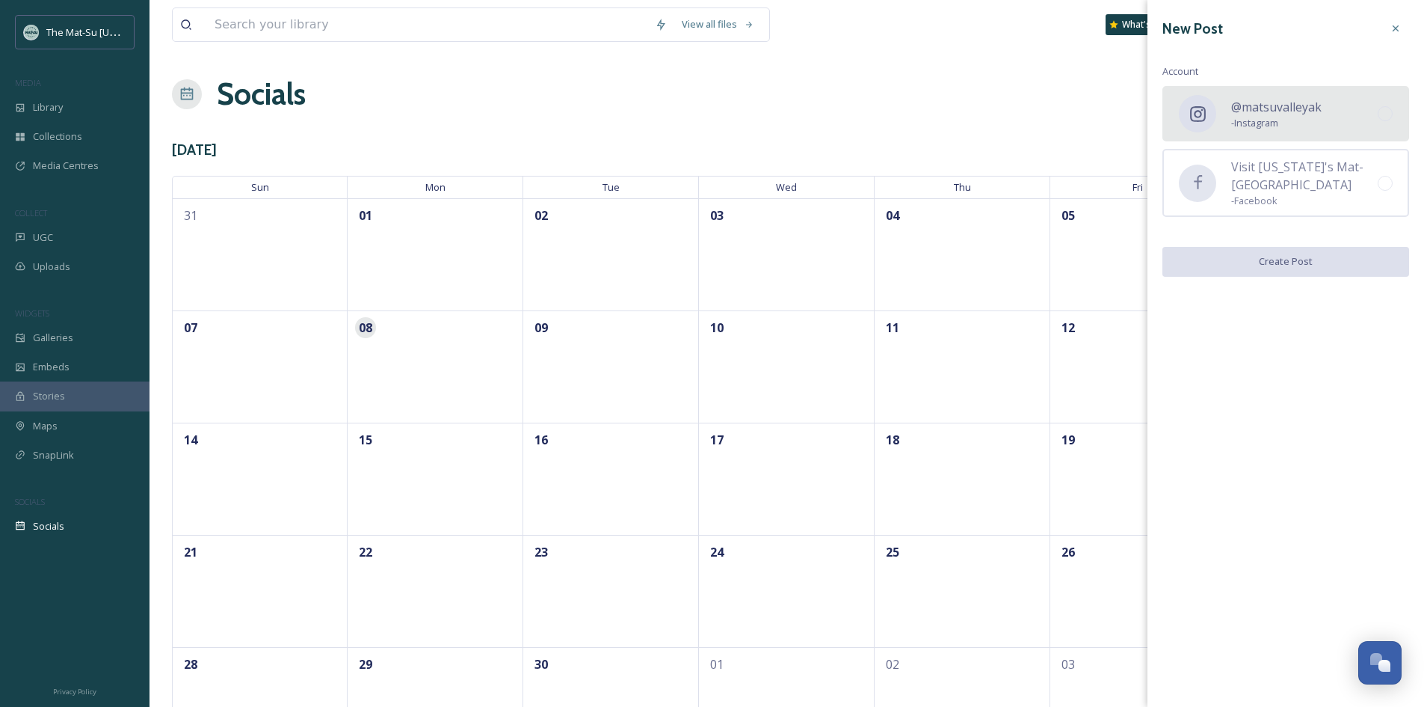
click at [1258, 122] on span "- Instagram" at bounding box center [1276, 123] width 90 height 14
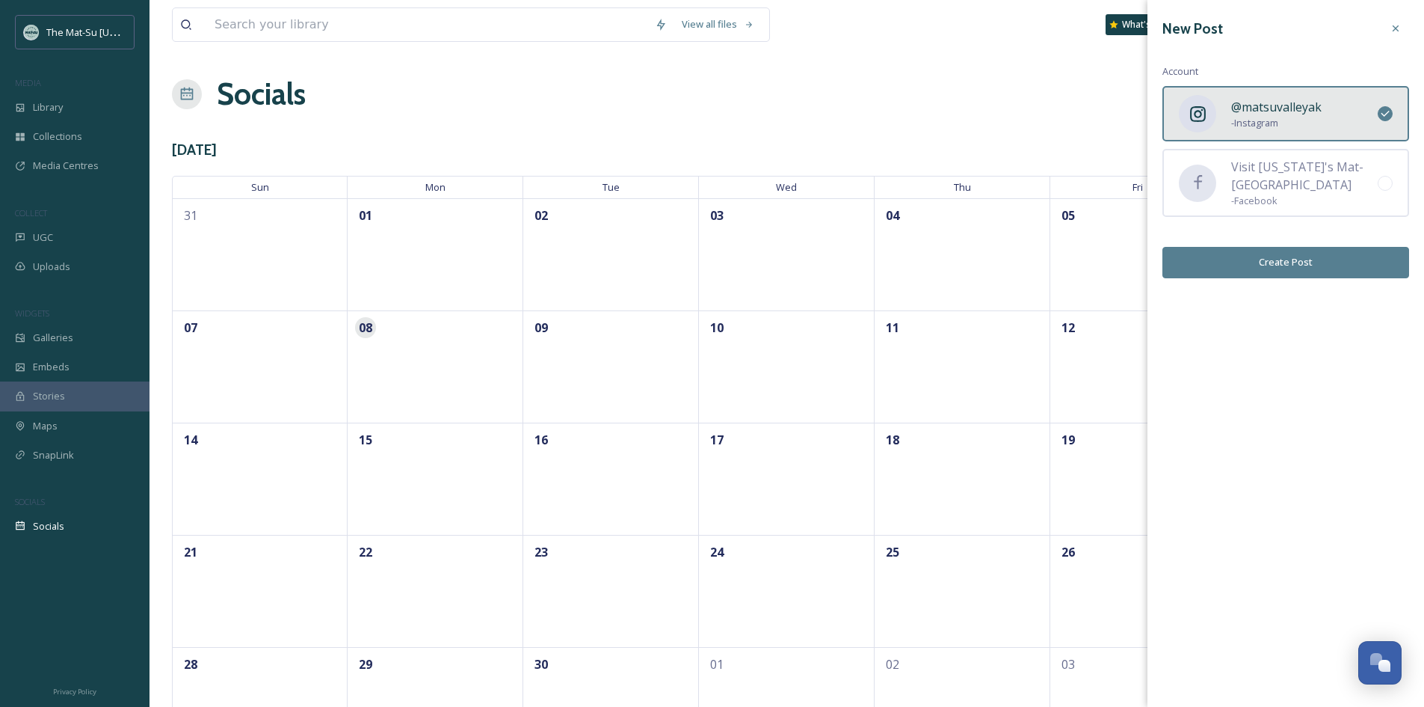
click at [1270, 267] on button "Create Post" at bounding box center [1286, 262] width 247 height 31
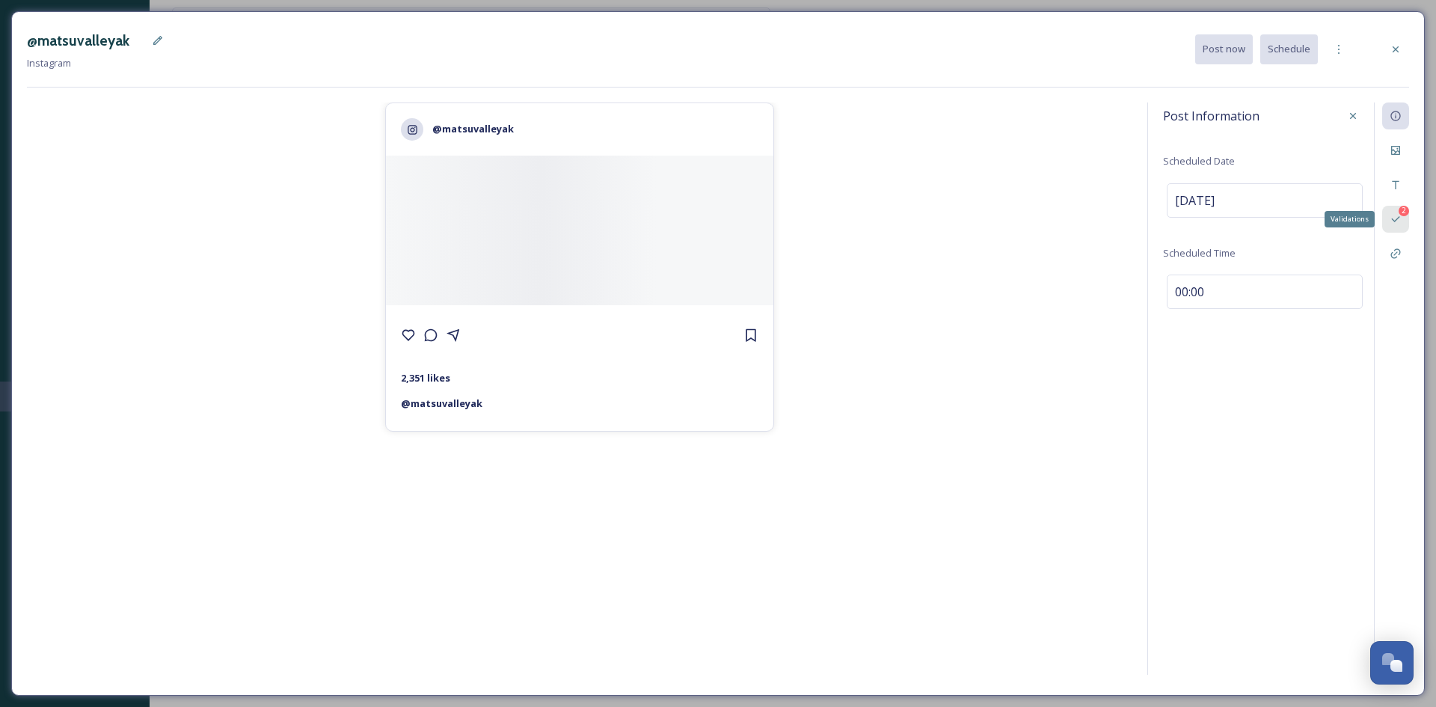
click at [1399, 223] on icon at bounding box center [1395, 219] width 12 height 12
click at [698, 232] on div at bounding box center [579, 231] width 387 height 150
click at [1344, 52] on div at bounding box center [1338, 49] width 27 height 27
click at [1394, 51] on icon at bounding box center [1395, 49] width 12 height 12
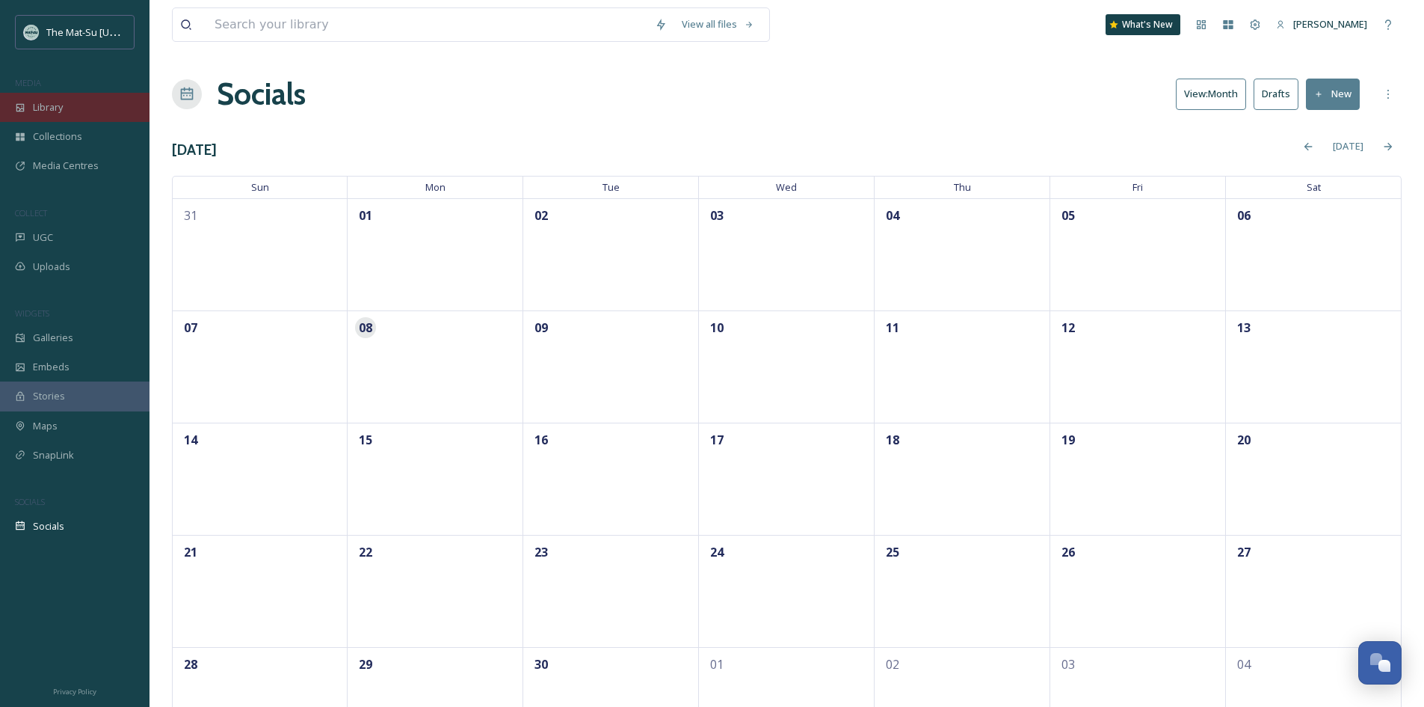
click at [102, 105] on div "Library" at bounding box center [75, 107] width 150 height 29
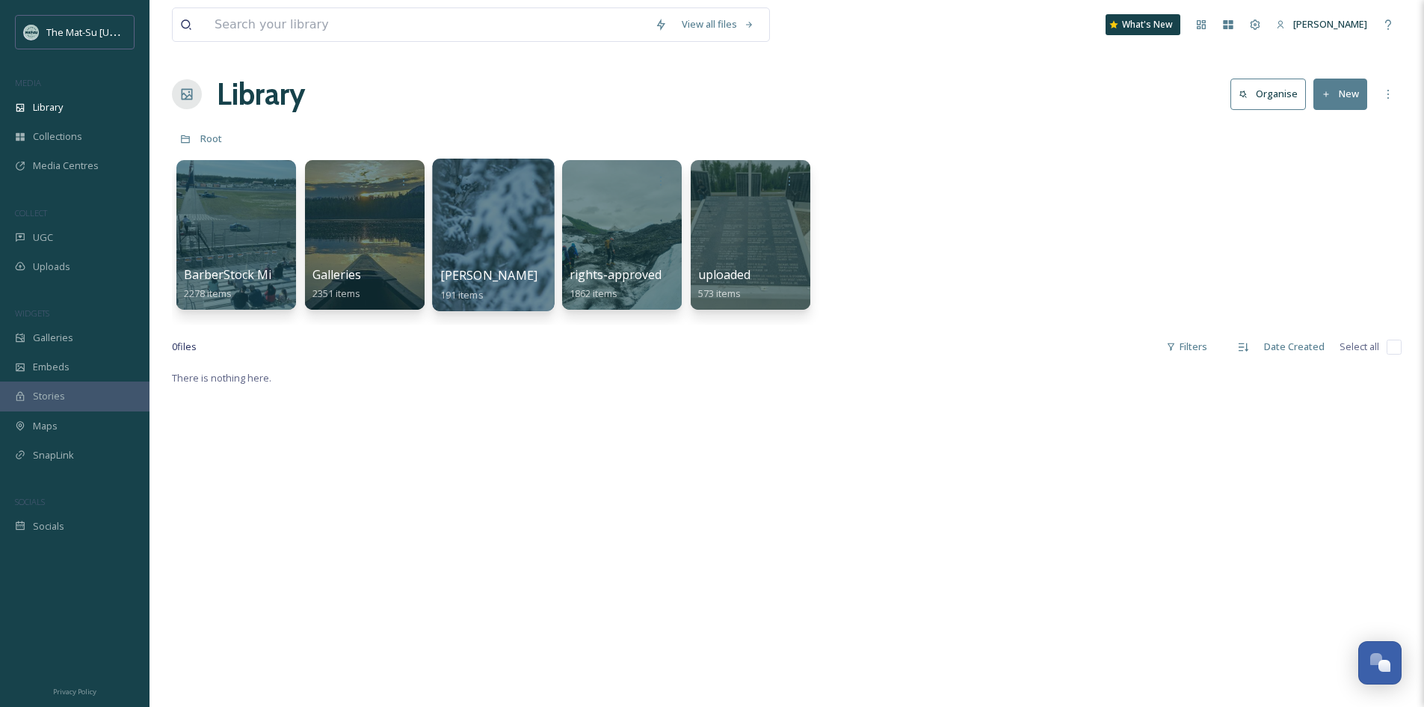
click at [470, 200] on div at bounding box center [493, 235] width 122 height 153
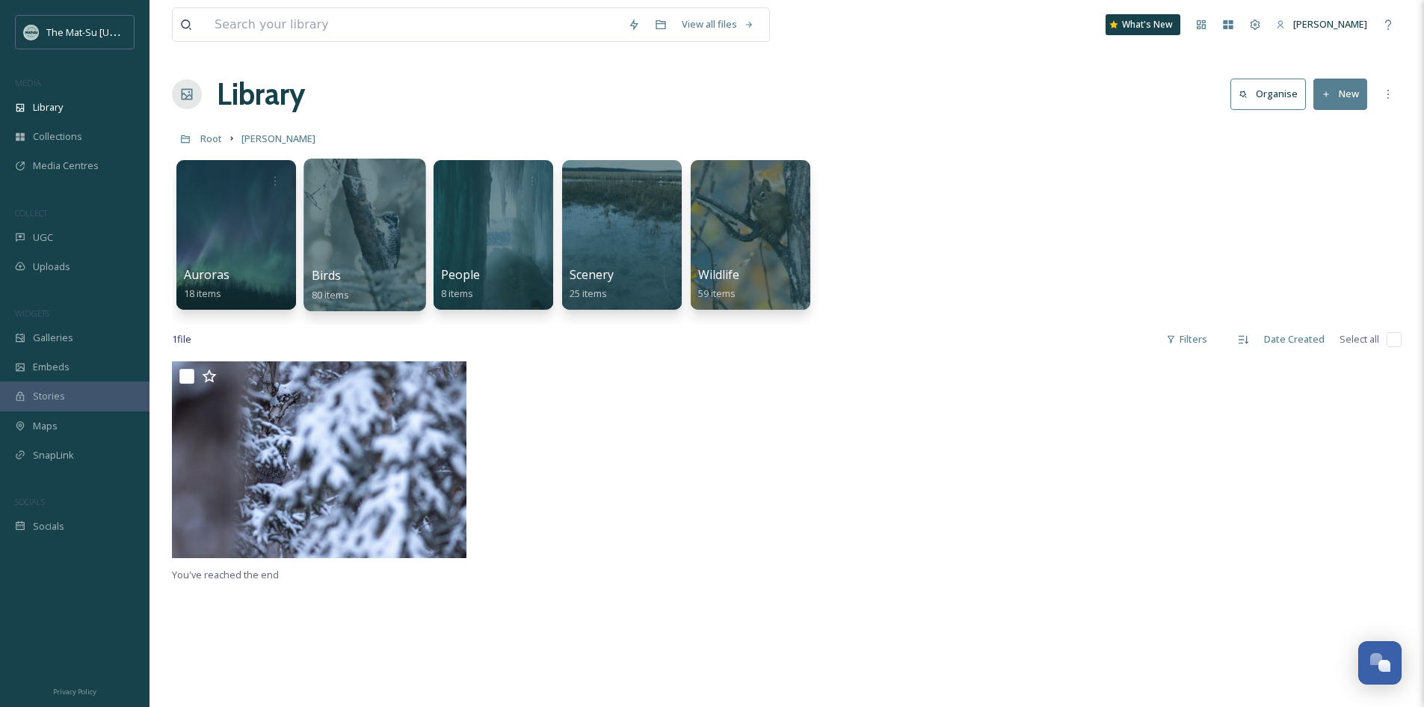
click at [361, 208] on div at bounding box center [365, 235] width 122 height 153
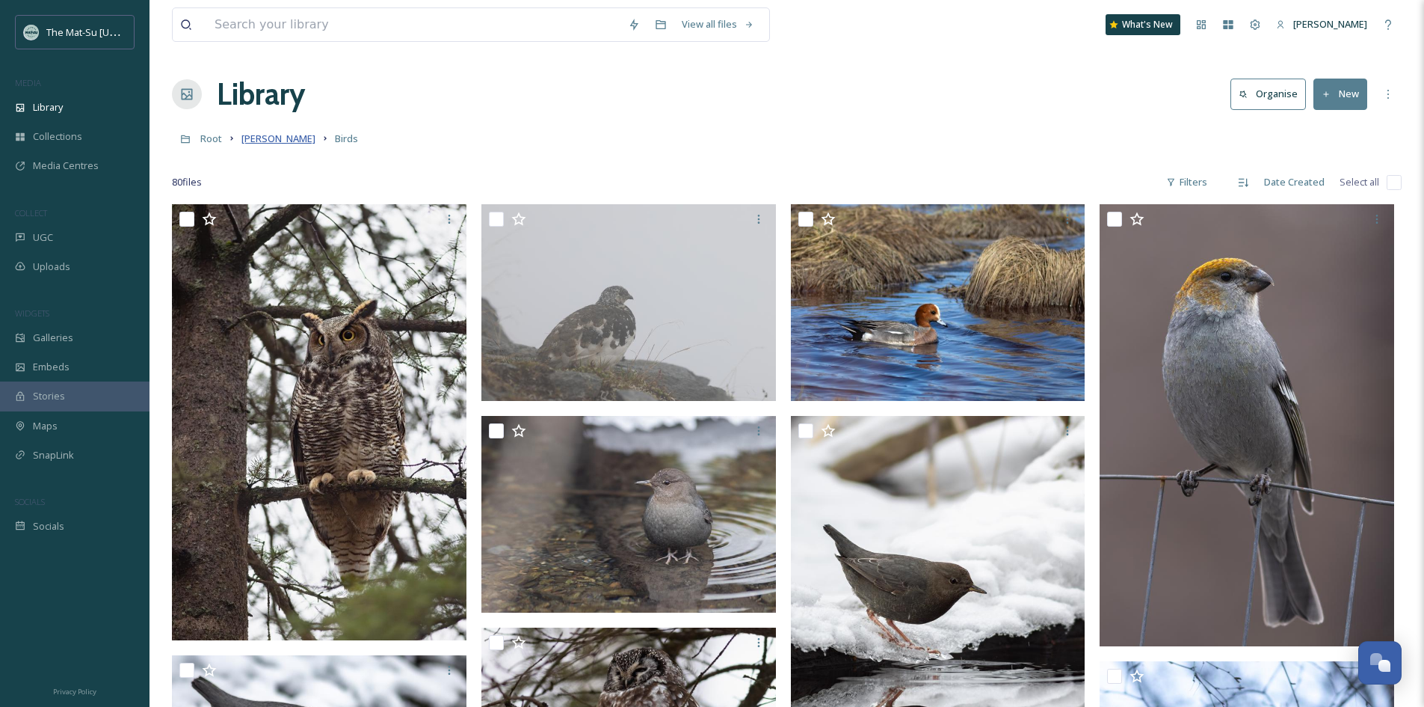
click at [297, 140] on span "[PERSON_NAME]" at bounding box center [279, 138] width 74 height 13
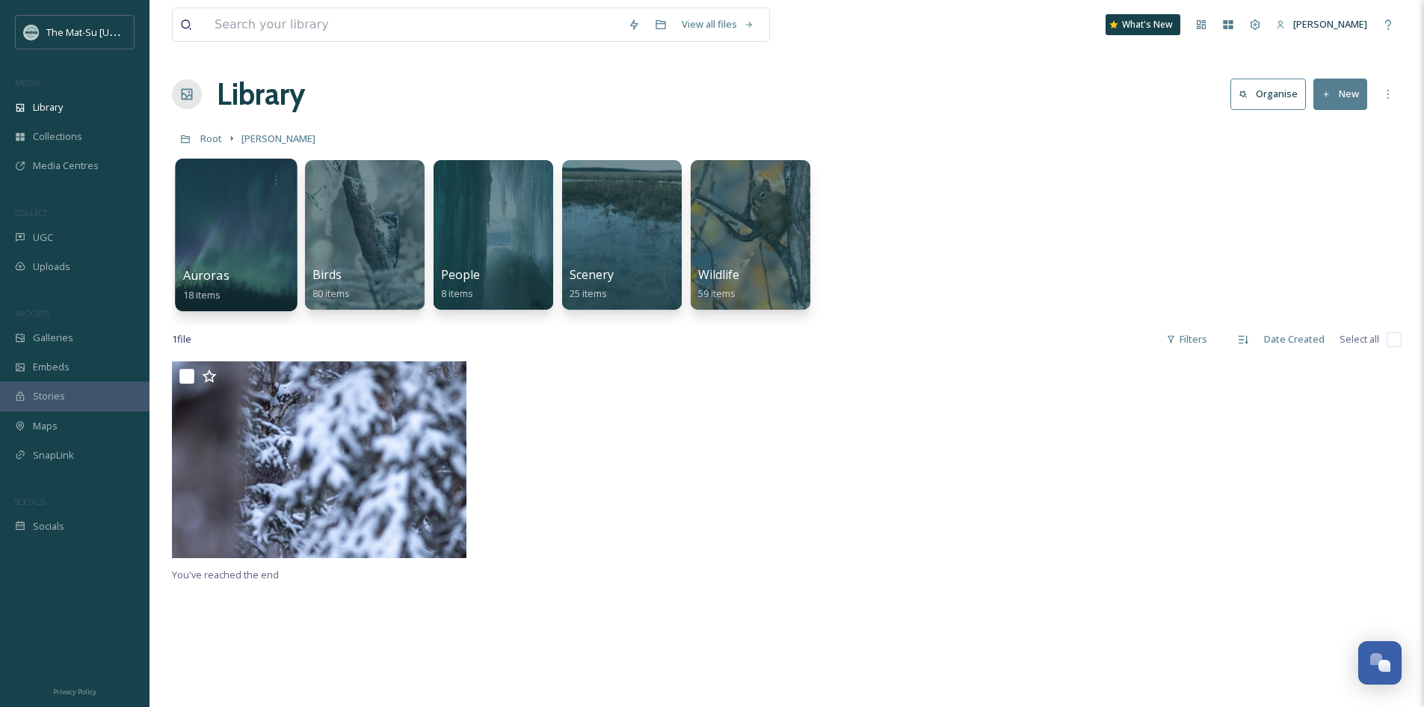
click at [270, 221] on div at bounding box center [236, 235] width 122 height 153
